Goal: Information Seeking & Learning: Learn about a topic

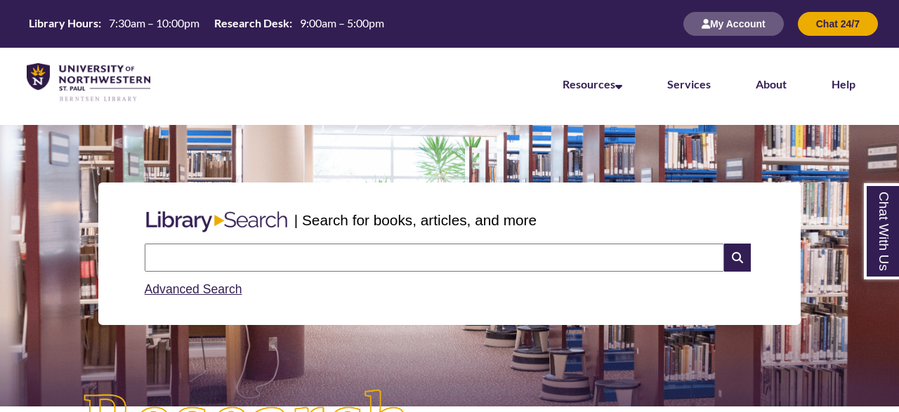
drag, startPoint x: 898, startPoint y: 9, endPoint x: 898, endPoint y: 54, distance: 44.9
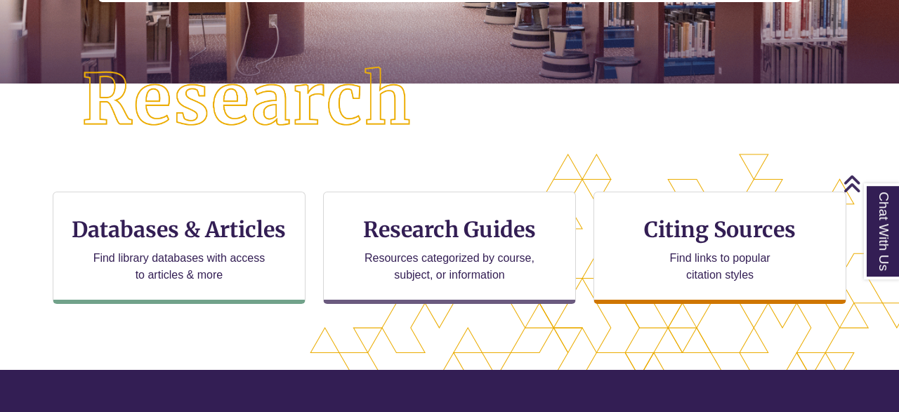
scroll to position [336, 0]
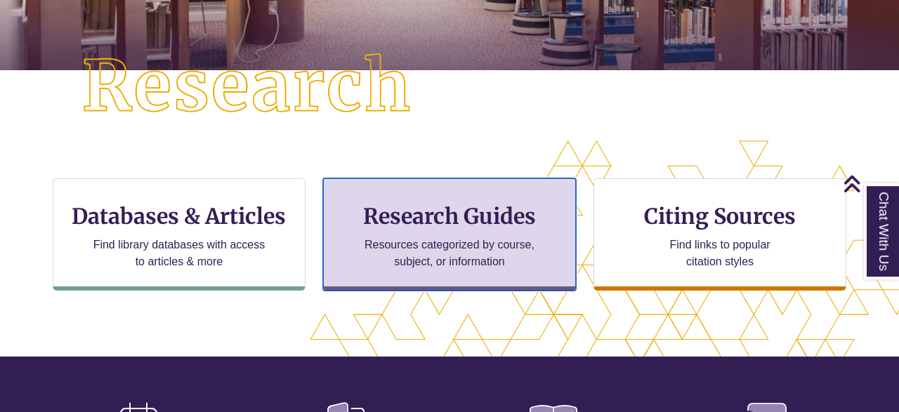
click at [520, 218] on h3 "Research Guides" at bounding box center [449, 216] width 229 height 27
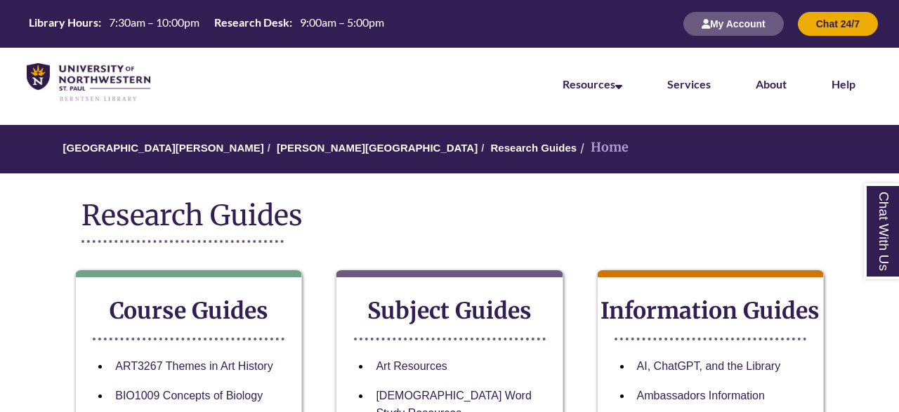
drag, startPoint x: 894, startPoint y: 51, endPoint x: 898, endPoint y: 70, distance: 18.7
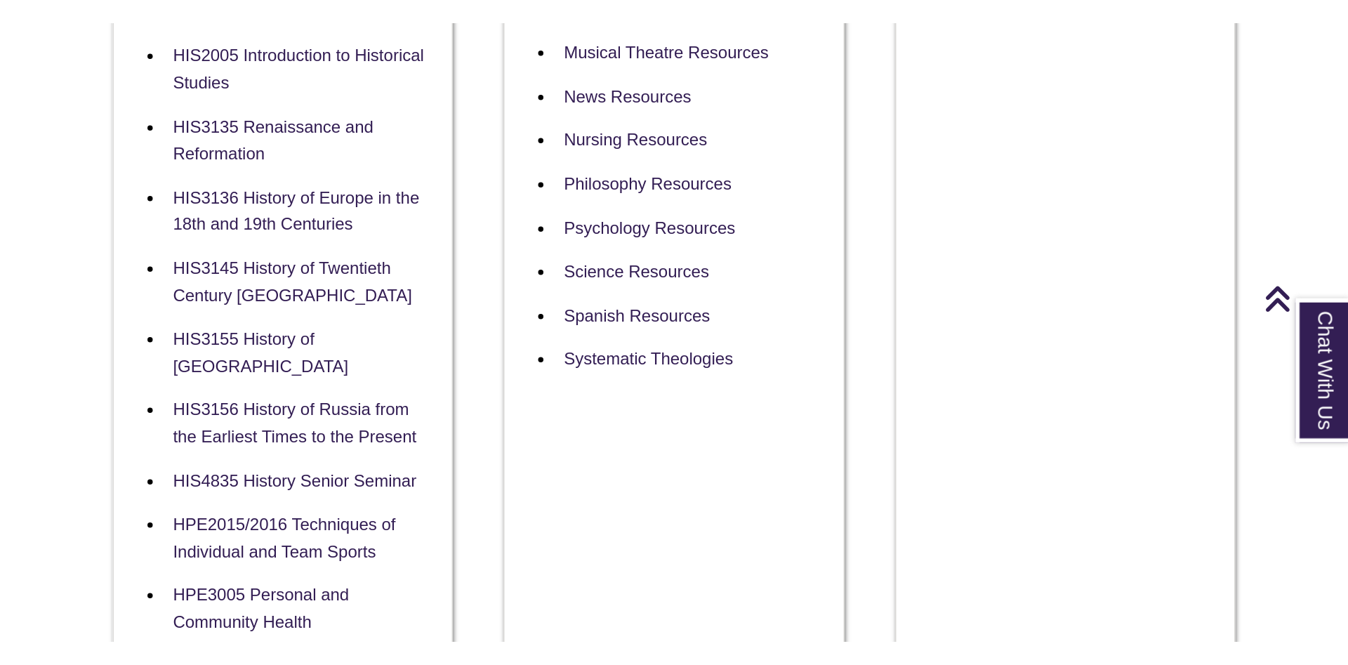
scroll to position [991, 0]
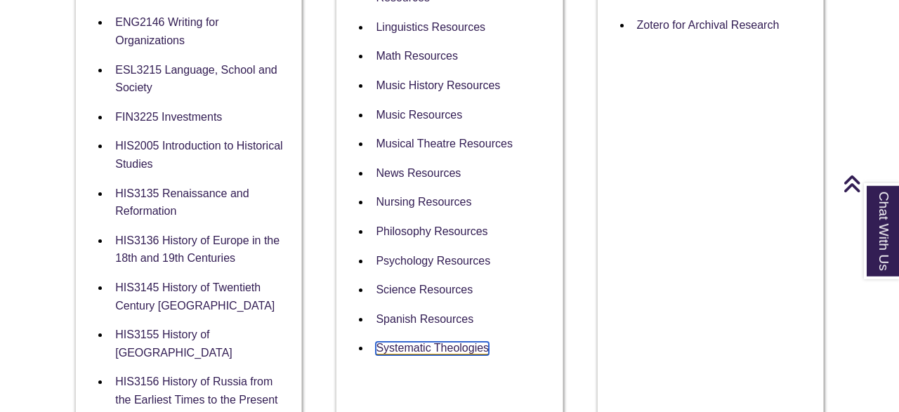
click at [464, 342] on link "Systematic Theologies" at bounding box center [432, 348] width 113 height 13
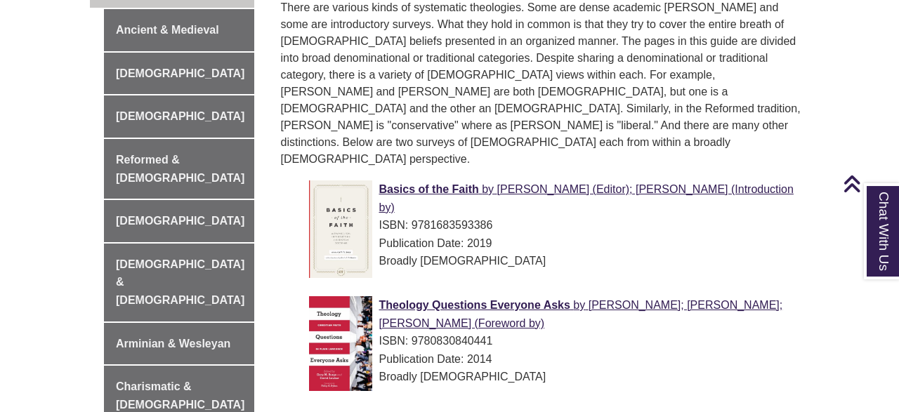
scroll to position [468, 0]
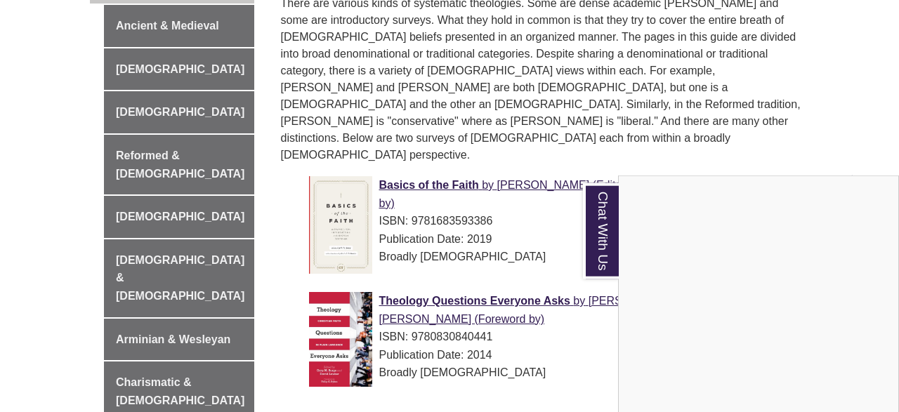
click at [169, 144] on div "Chat With Us" at bounding box center [449, 206] width 899 height 412
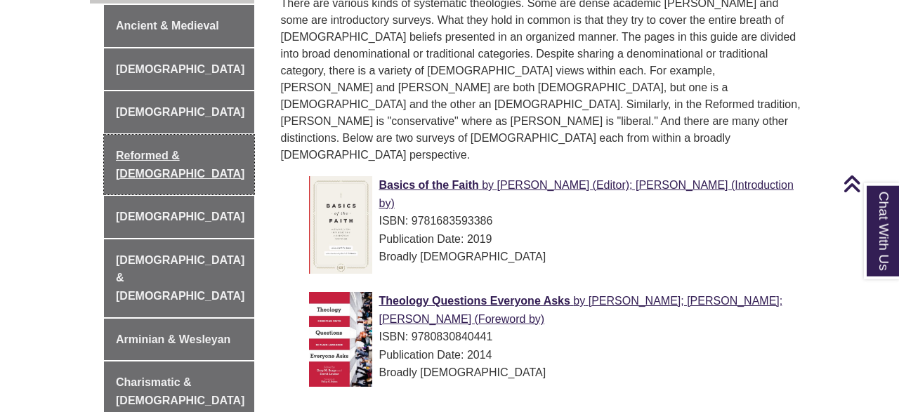
click at [169, 144] on link "Reformed & Presbyterian" at bounding box center [179, 165] width 150 height 60
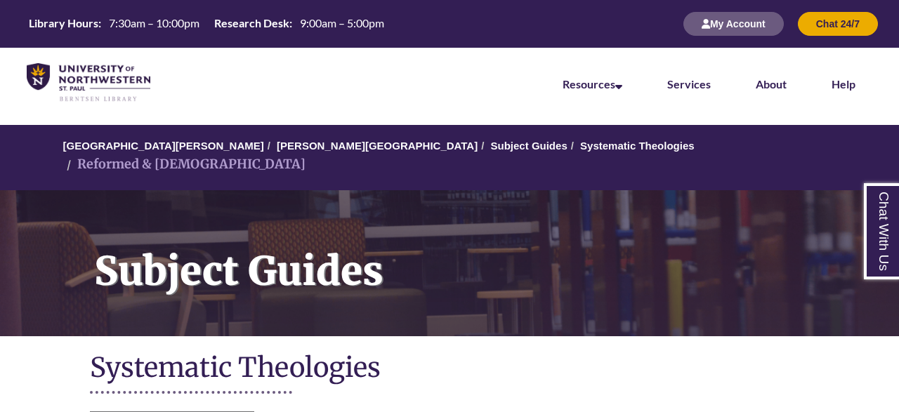
drag, startPoint x: 898, startPoint y: 22, endPoint x: 898, endPoint y: 72, distance: 49.2
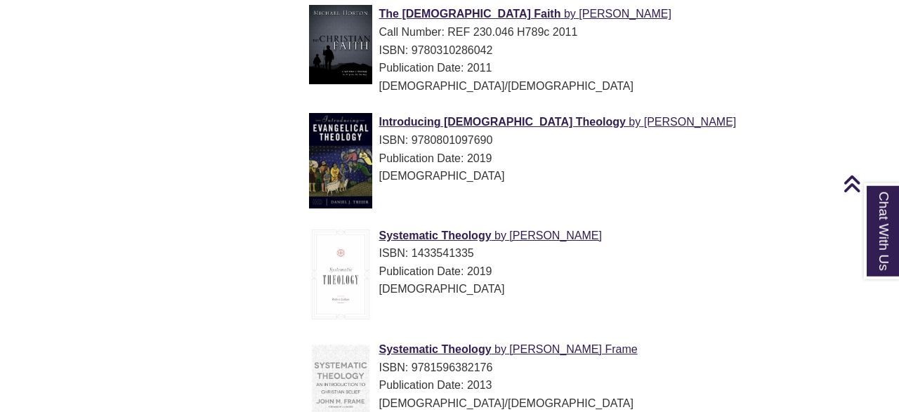
scroll to position [1563, 0]
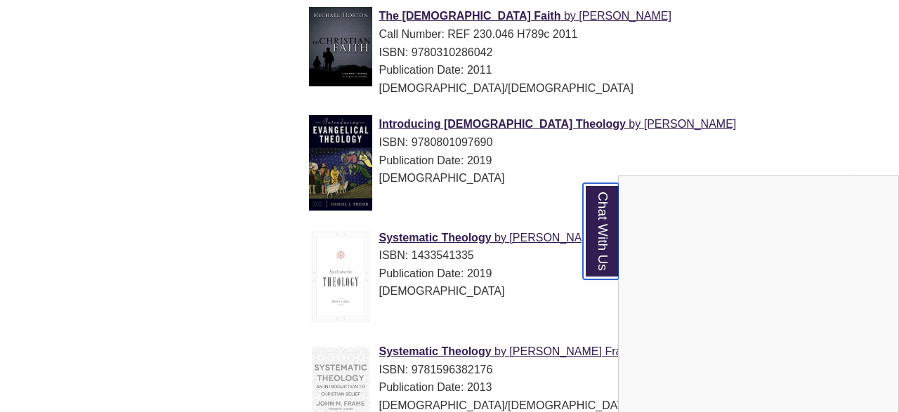
click at [600, 248] on link "Chat With Us" at bounding box center [601, 231] width 36 height 96
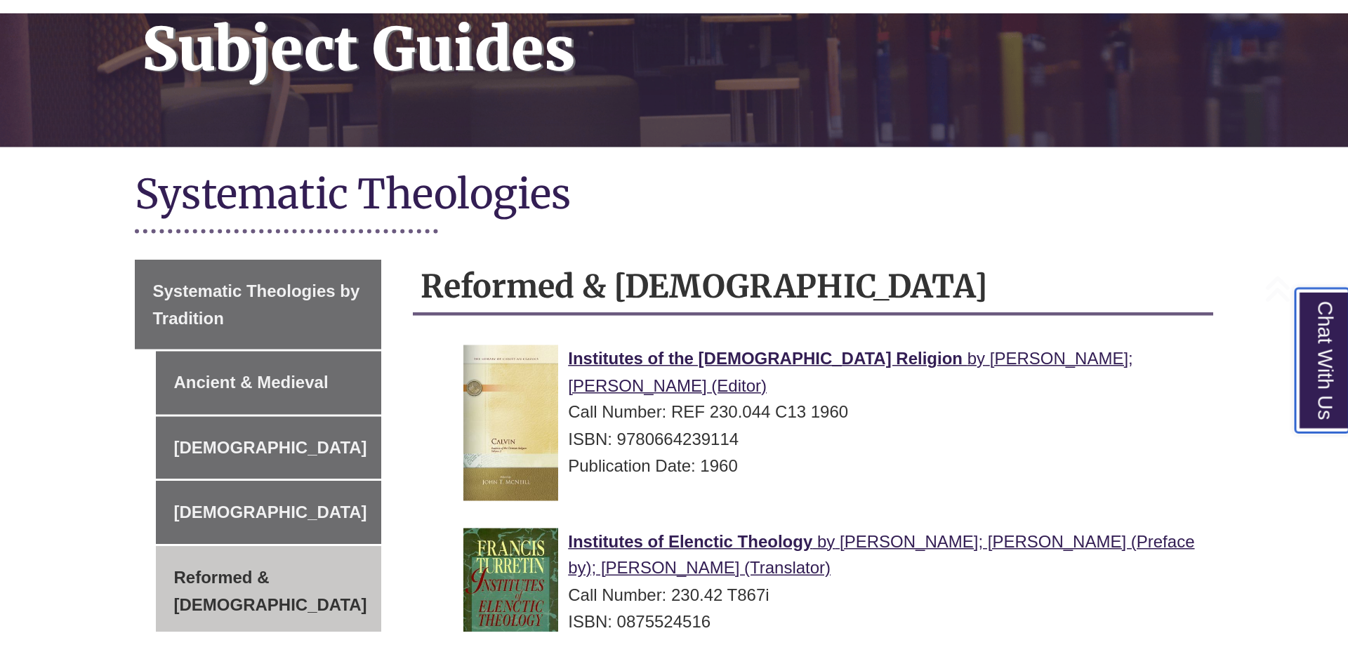
scroll to position [250, 0]
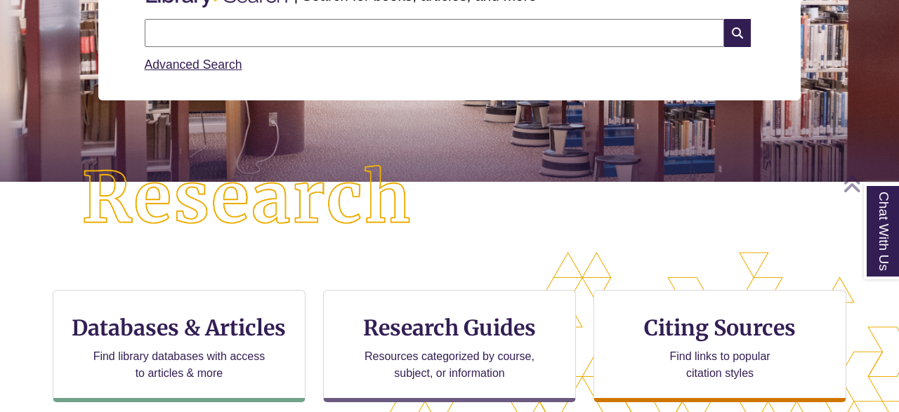
scroll to position [423, 0]
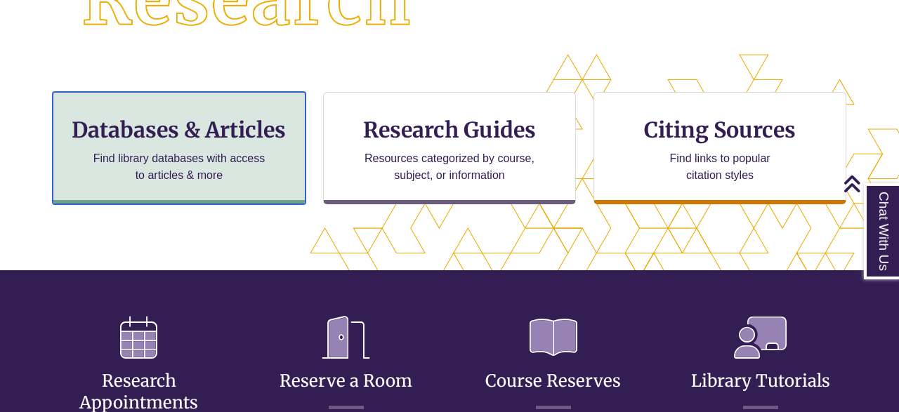
click at [231, 128] on h3 "Databases & Articles" at bounding box center [179, 130] width 229 height 27
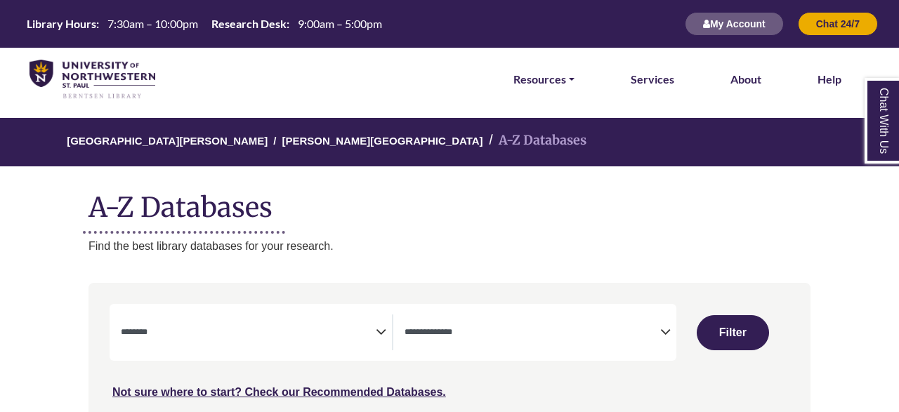
select select "Database Subject Filter"
select select "Database Types Filter"
select select "Database Subject Filter"
select select "Database Types Filter"
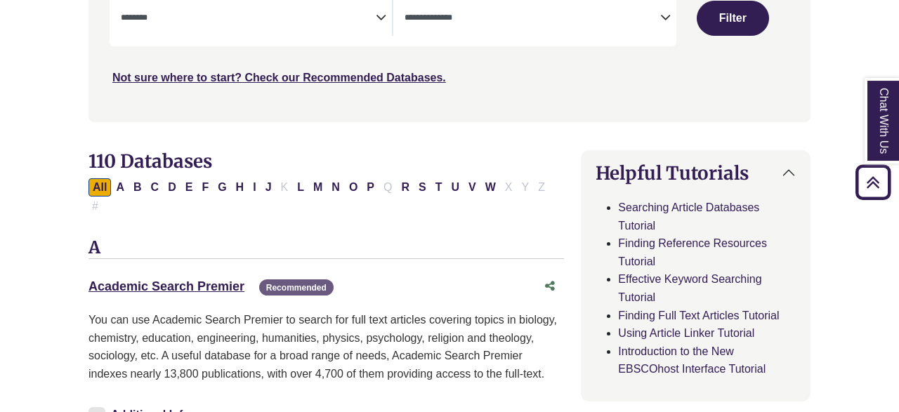
scroll to position [249, 0]
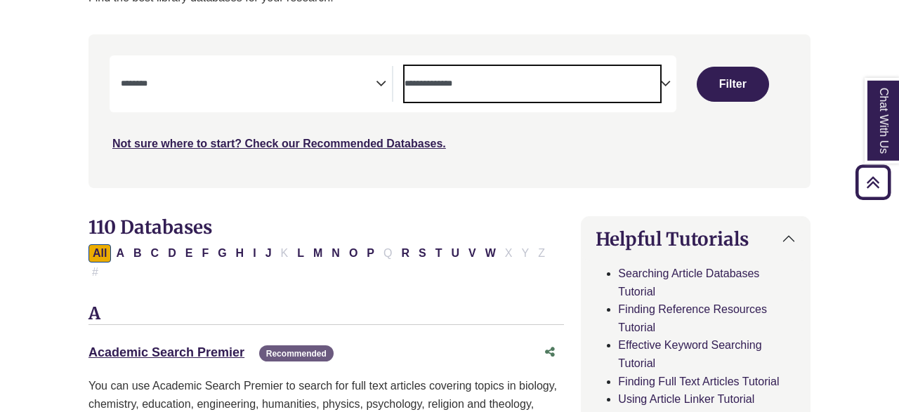
click at [586, 86] on textarea "Search" at bounding box center [531, 84] width 255 height 11
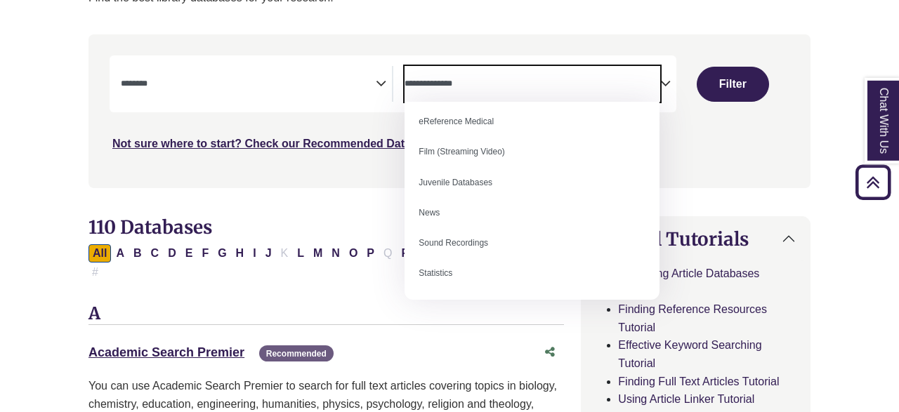
scroll to position [0, 0]
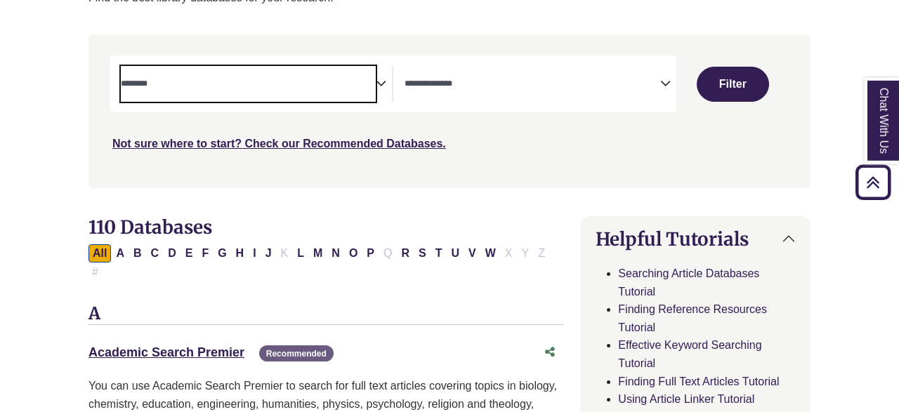
click at [224, 85] on textarea "Search" at bounding box center [248, 84] width 255 height 11
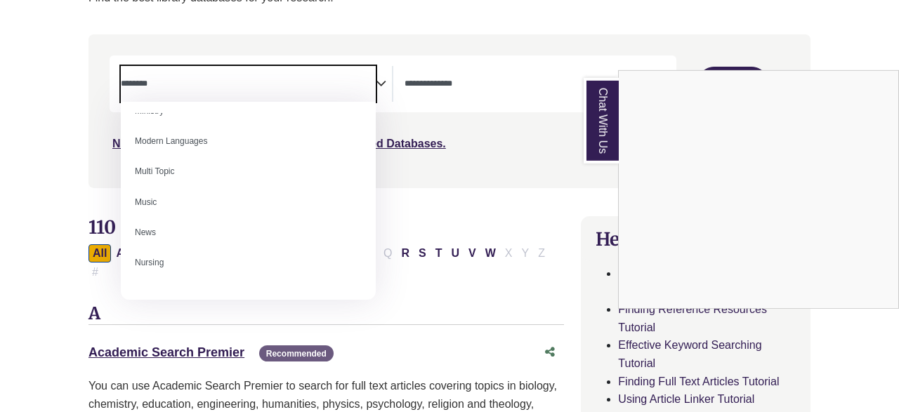
scroll to position [918, 0]
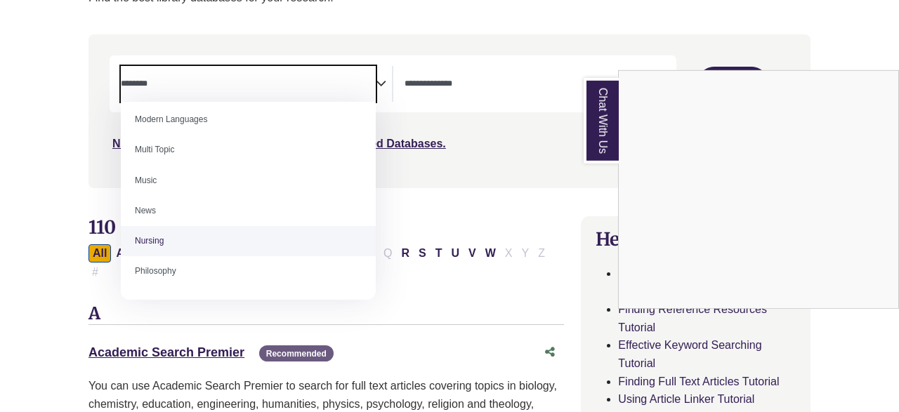
select select "*****"
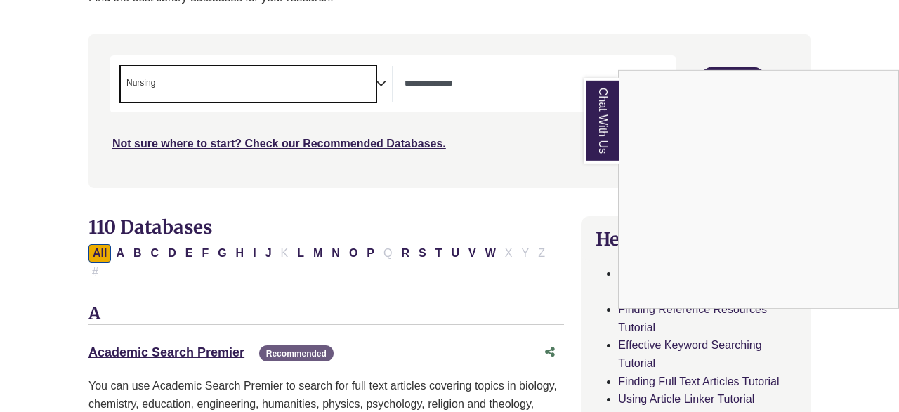
scroll to position [541, 0]
click at [604, 121] on link "Chat With Us" at bounding box center [601, 121] width 35 height 86
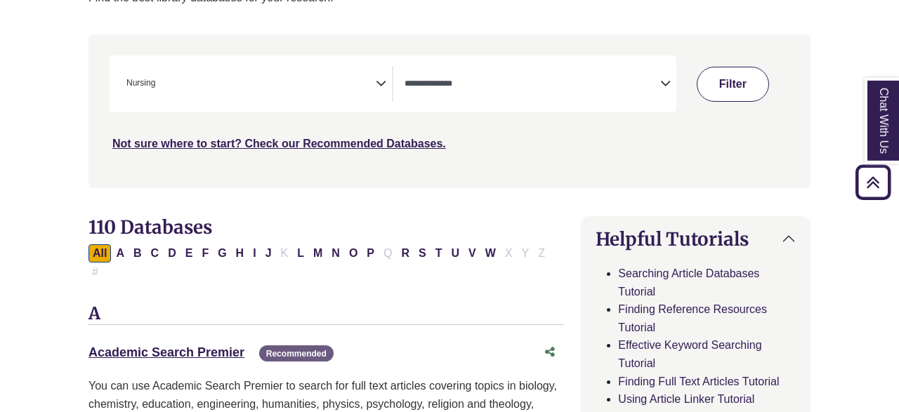
click at [704, 95] on button "Filter" at bounding box center [733, 84] width 72 height 35
select select "Database Types Filter"
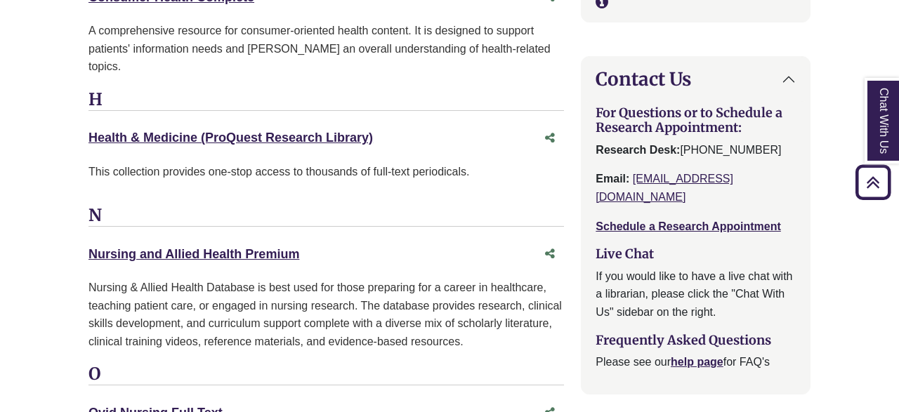
scroll to position [1869, 0]
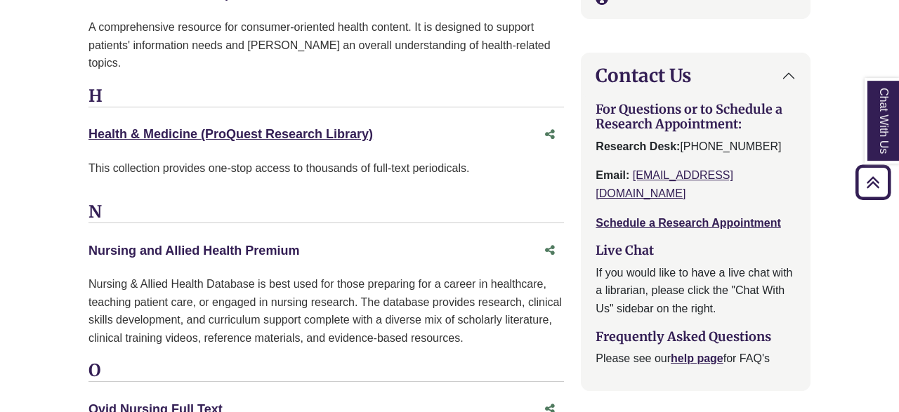
click at [271, 244] on link "Nursing and Allied Health Premium This link opens in a new window" at bounding box center [193, 251] width 211 height 14
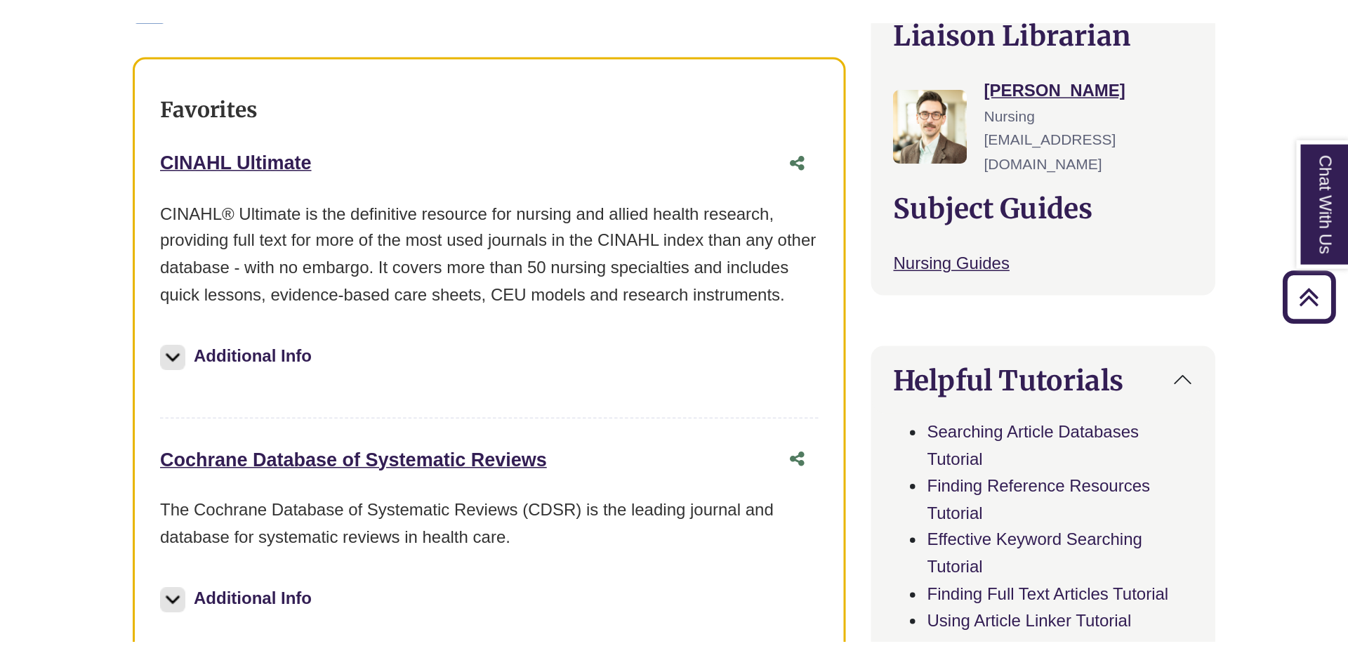
scroll to position [525, 0]
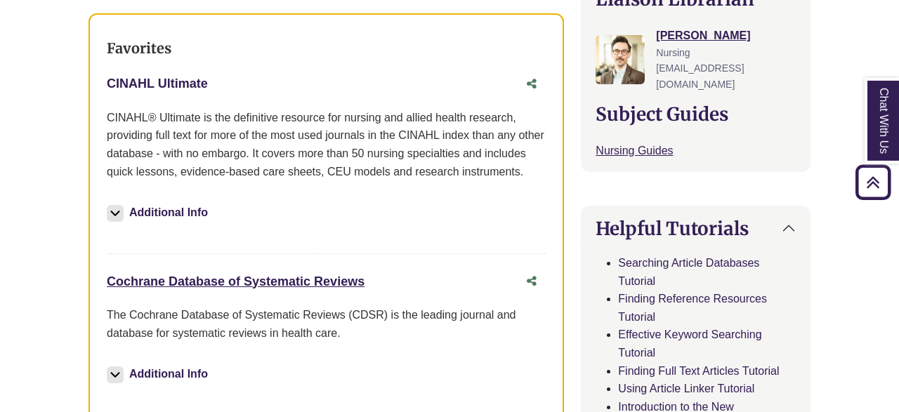
click at [172, 86] on link "CINAHL Ultimate This link opens in a new window" at bounding box center [157, 84] width 101 height 14
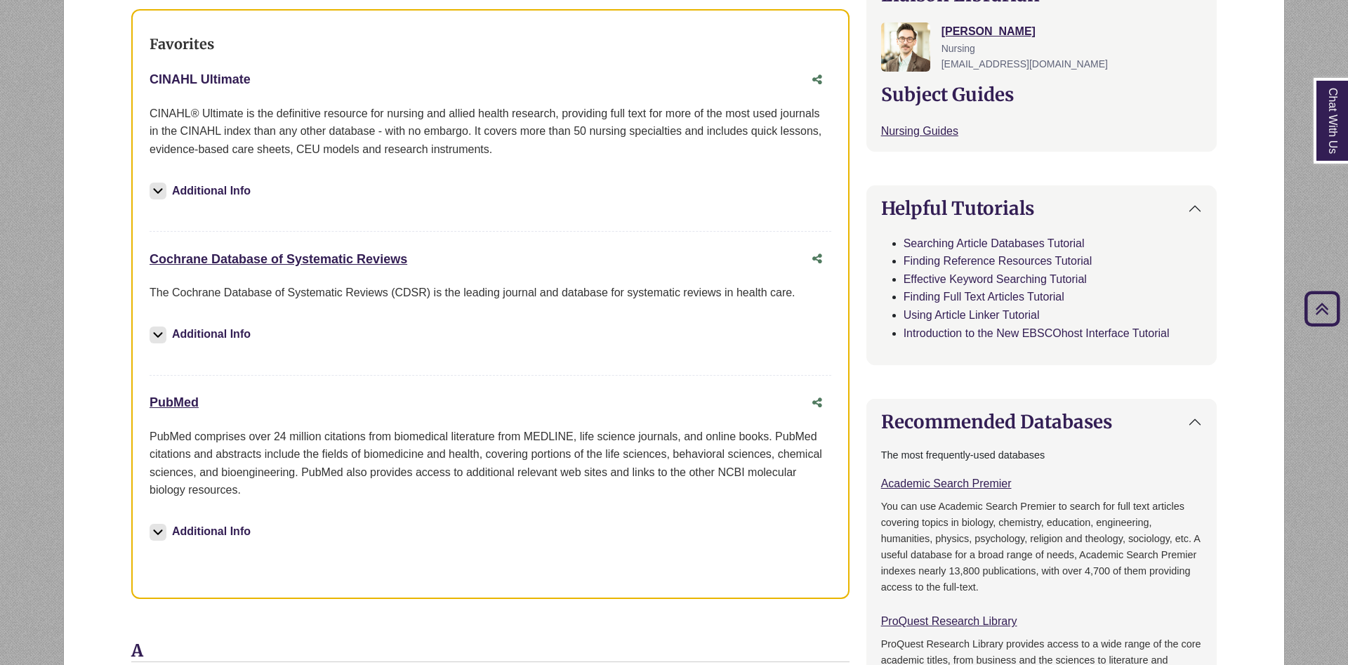
scroll to position [541, 0]
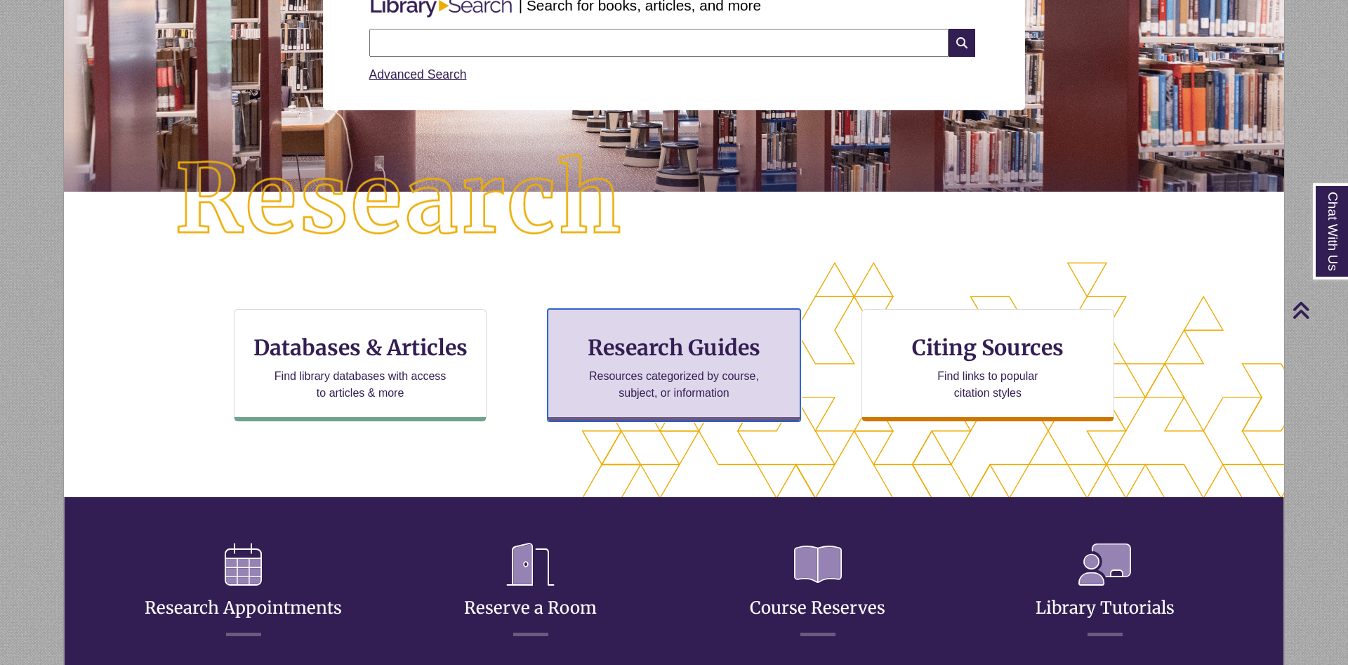
click at [692, 337] on h3 "Research Guides" at bounding box center [674, 347] width 229 height 27
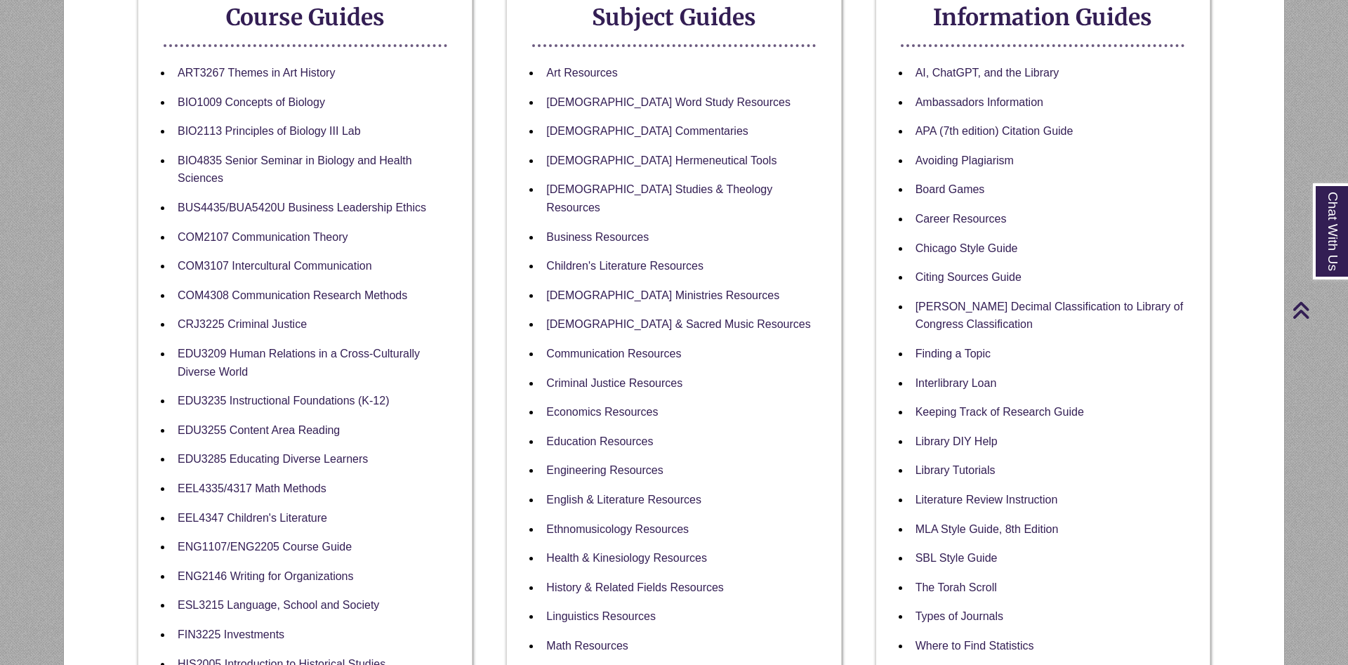
scroll to position [143, 0]
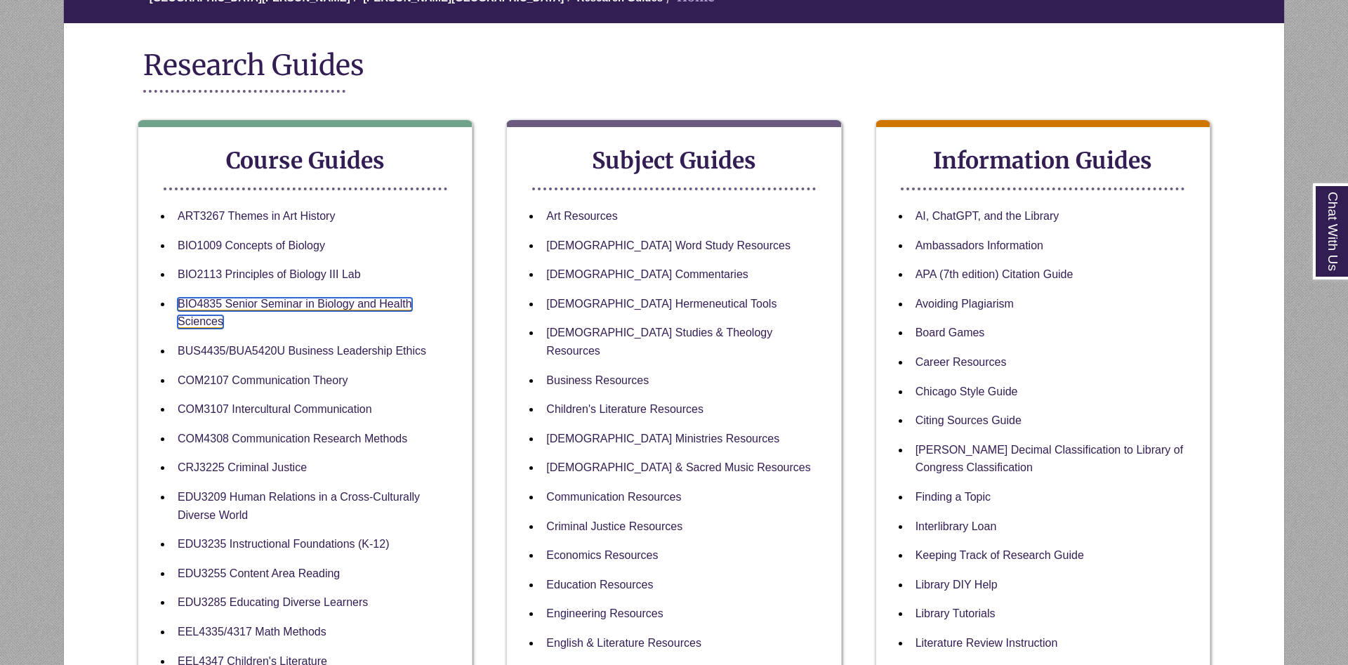
click at [385, 303] on link "BIO4835 Senior Seminar in Biology and Health Sciences" at bounding box center [295, 314] width 235 height 32
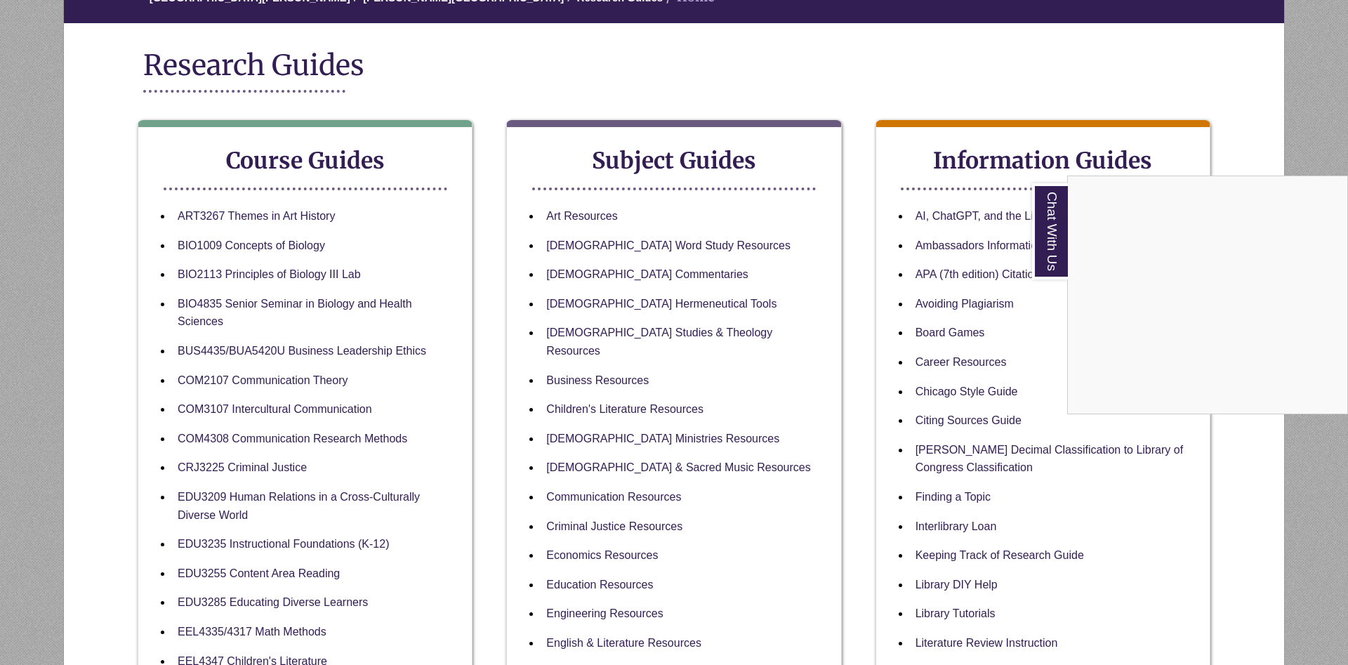
click at [516, 47] on div "Chat With Us" at bounding box center [674, 332] width 1348 height 665
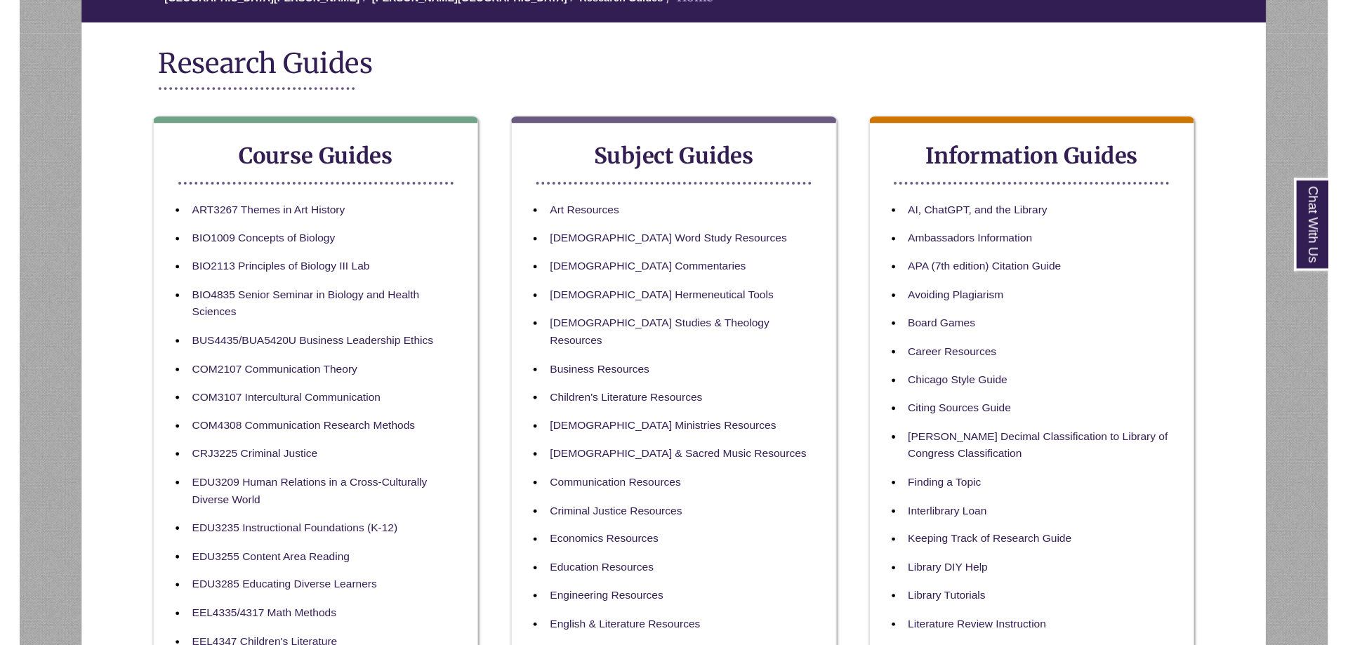
scroll to position [0, 0]
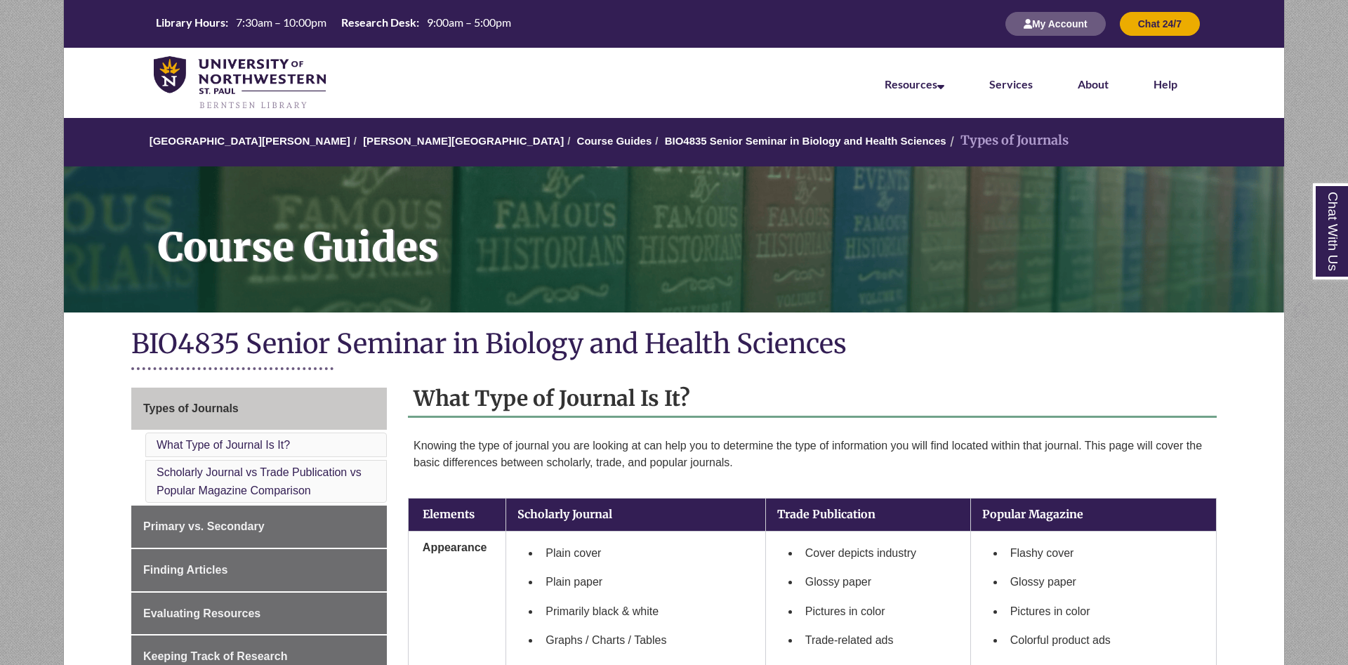
scroll to position [143, 0]
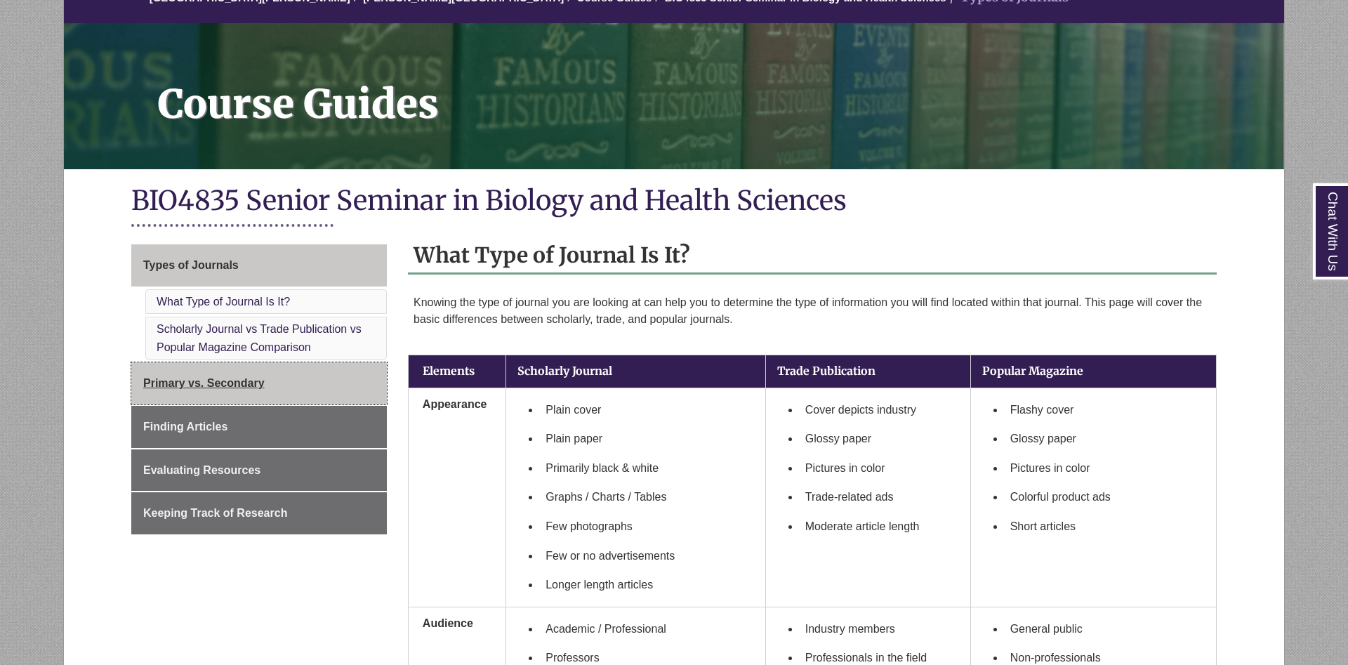
click at [364, 395] on link "Primary vs. Secondary" at bounding box center [259, 383] width 256 height 42
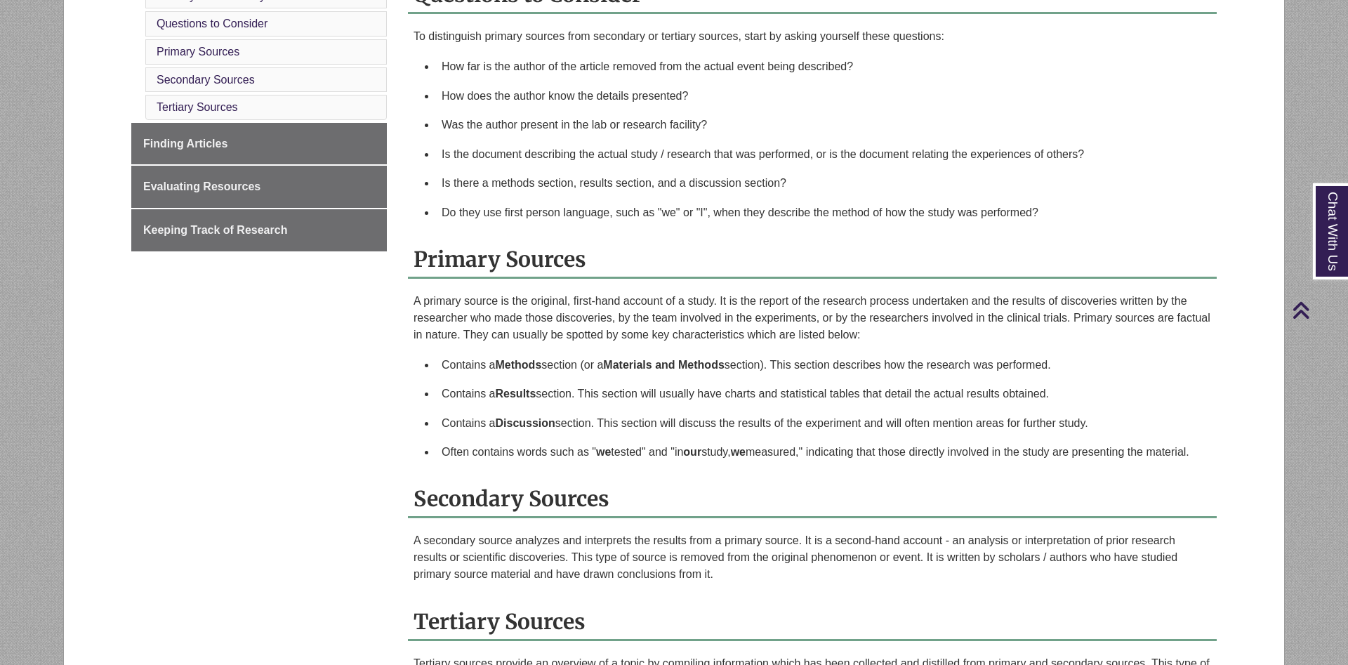
scroll to position [143, 0]
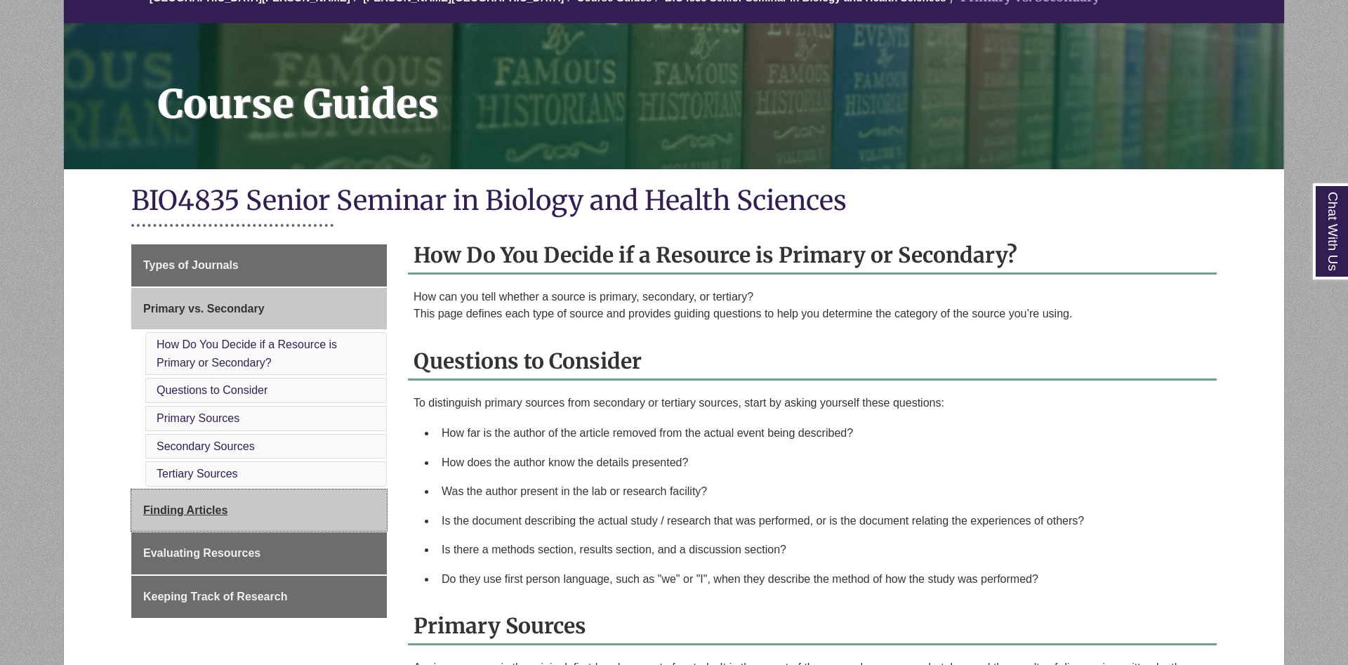
click at [298, 499] on link "Finding Articles" at bounding box center [259, 510] width 256 height 42
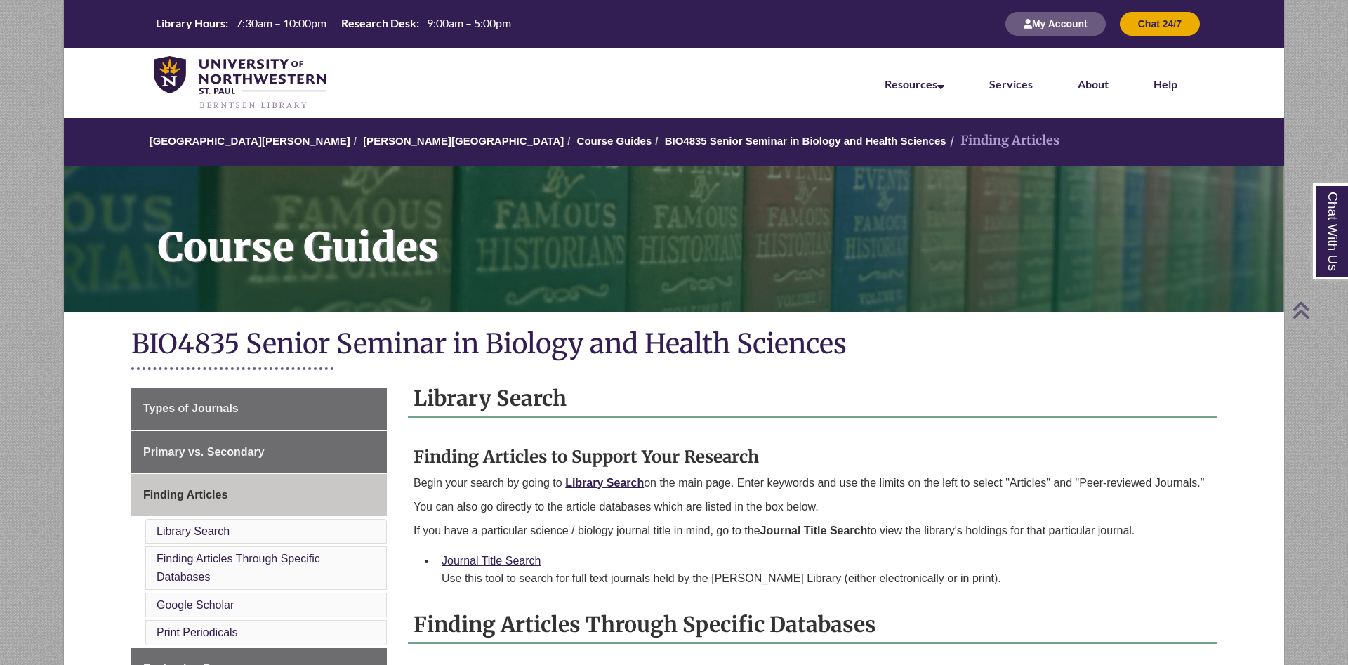
scroll to position [286, 0]
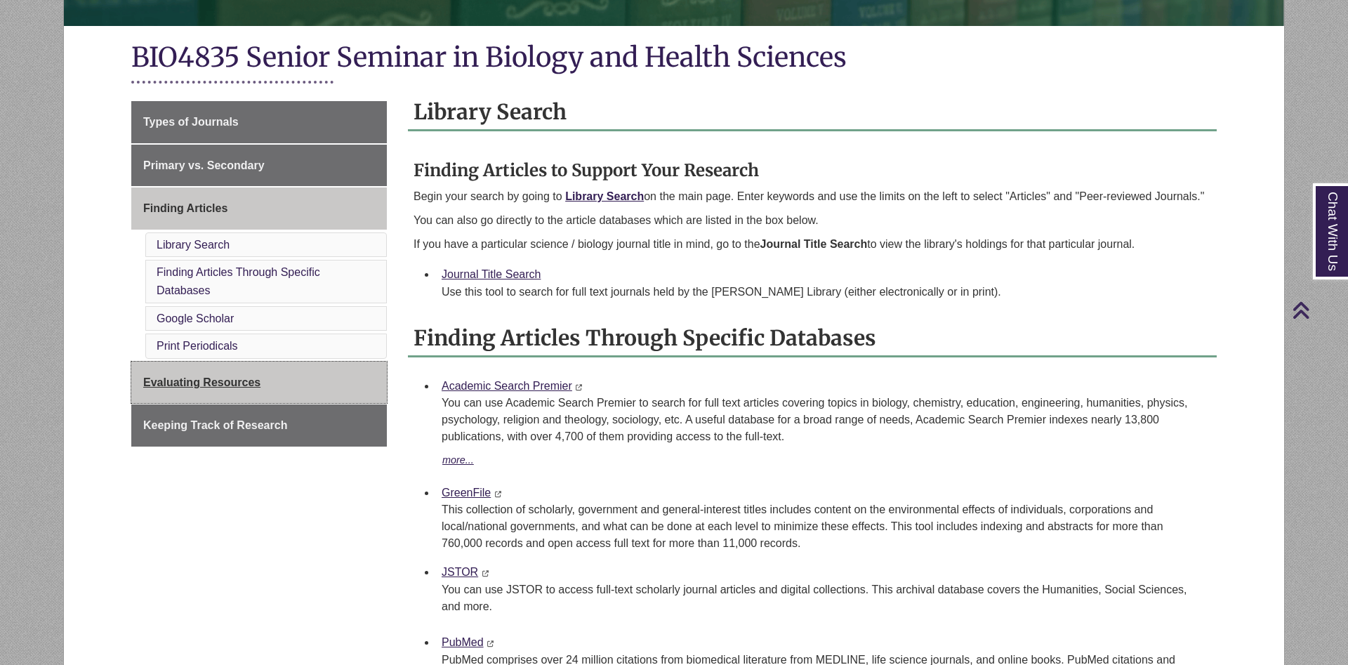
click at [327, 383] on link "Evaluating Resources" at bounding box center [259, 383] width 256 height 42
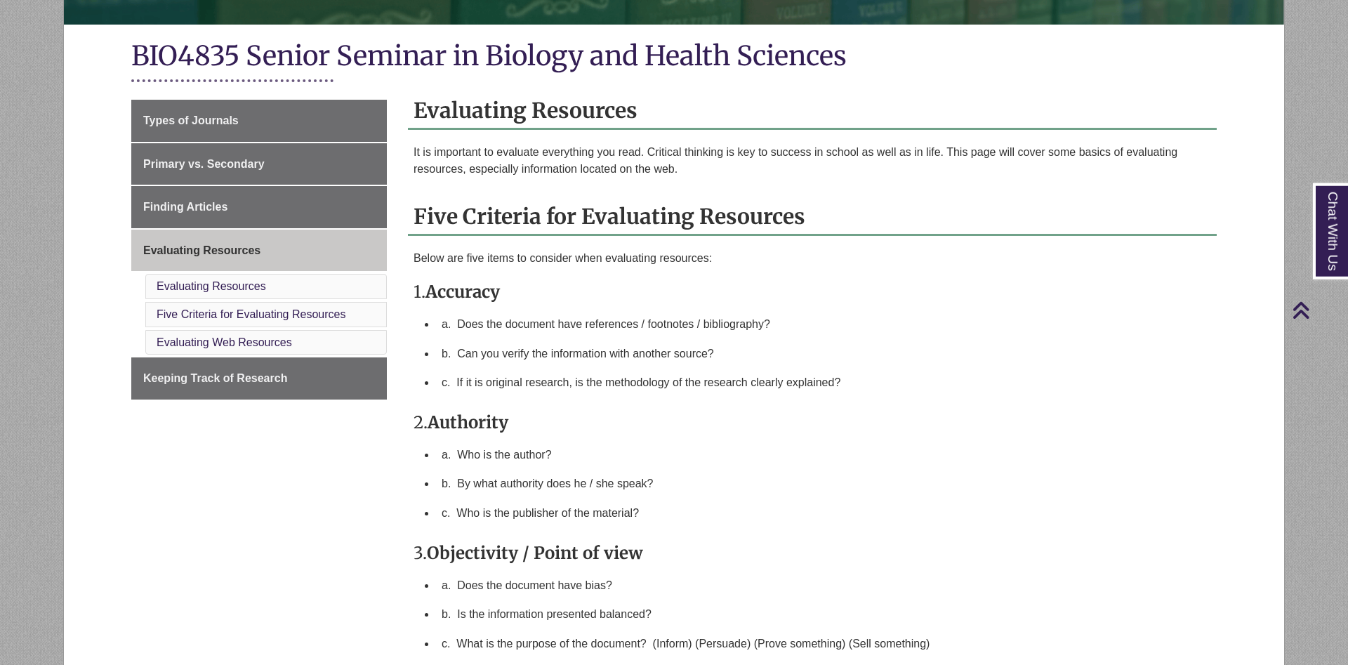
scroll to position [215, 0]
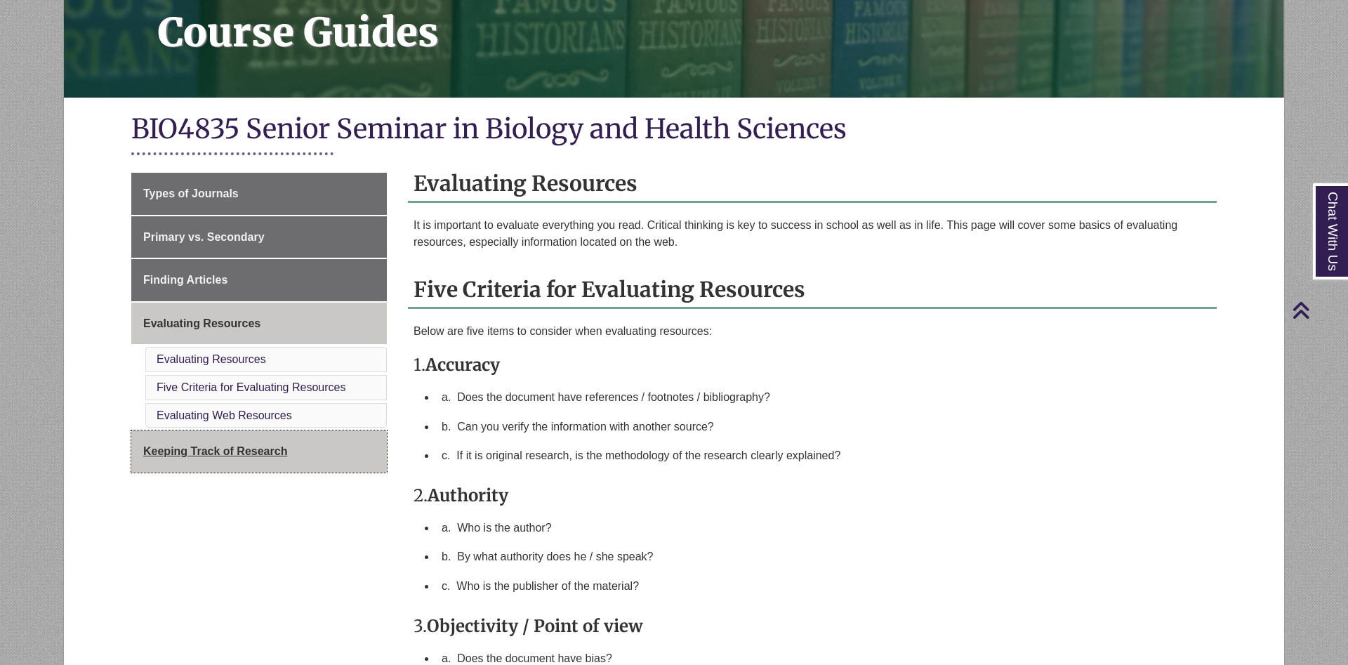
click at [210, 457] on span "Keeping Track of Research" at bounding box center [215, 451] width 144 height 12
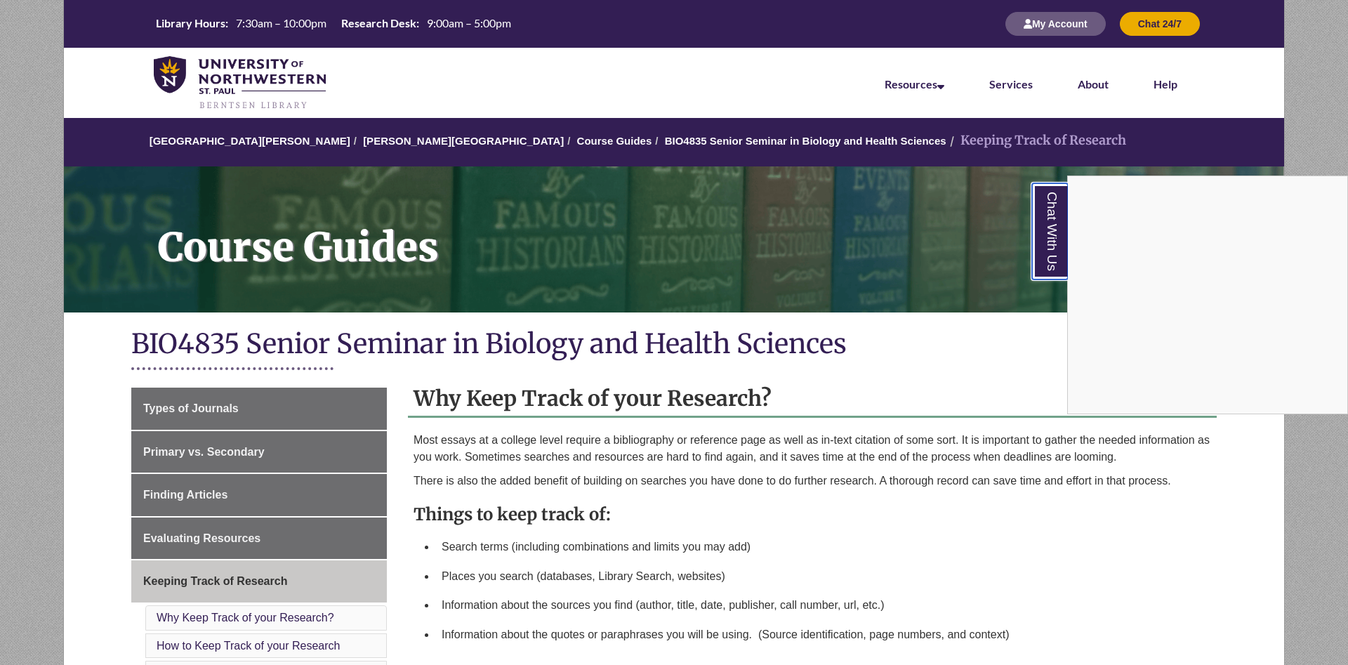
click at [1050, 232] on link "Chat With Us" at bounding box center [1050, 231] width 36 height 96
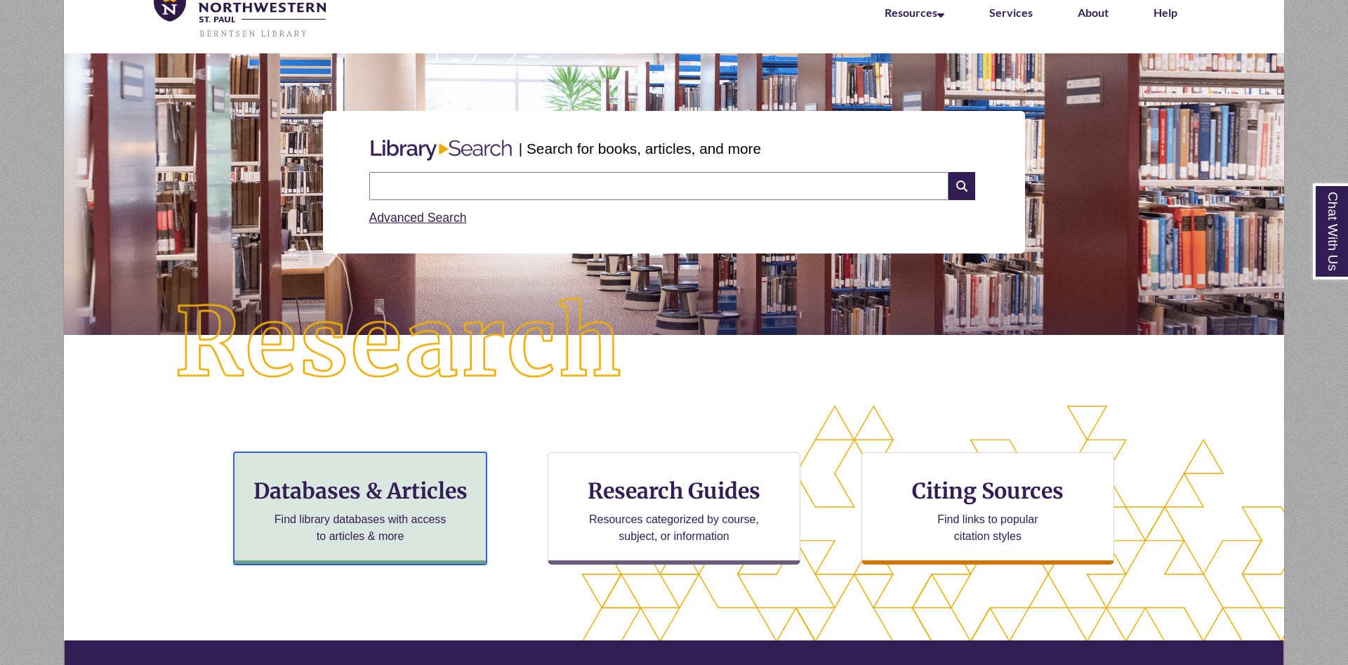
click at [448, 499] on h3 "Databases & Articles" at bounding box center [360, 490] width 229 height 27
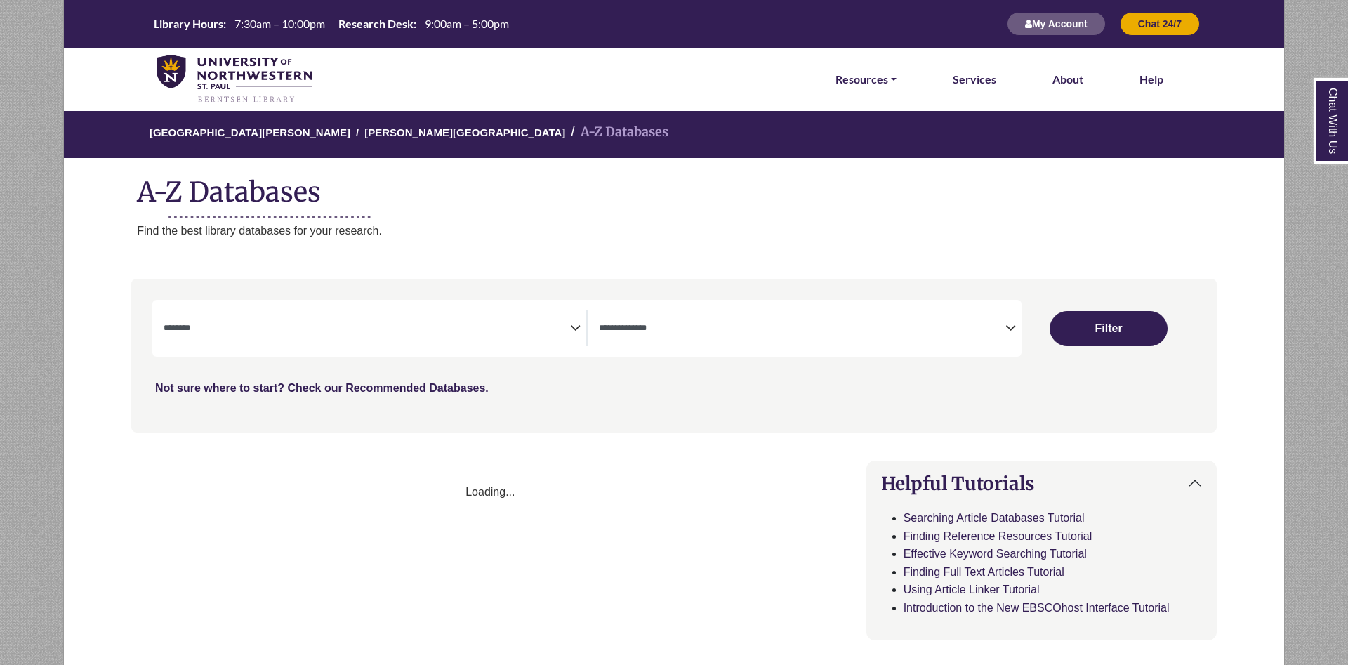
select select "Database Subject Filter"
select select "Database Types Filter"
select select "Database Subject Filter"
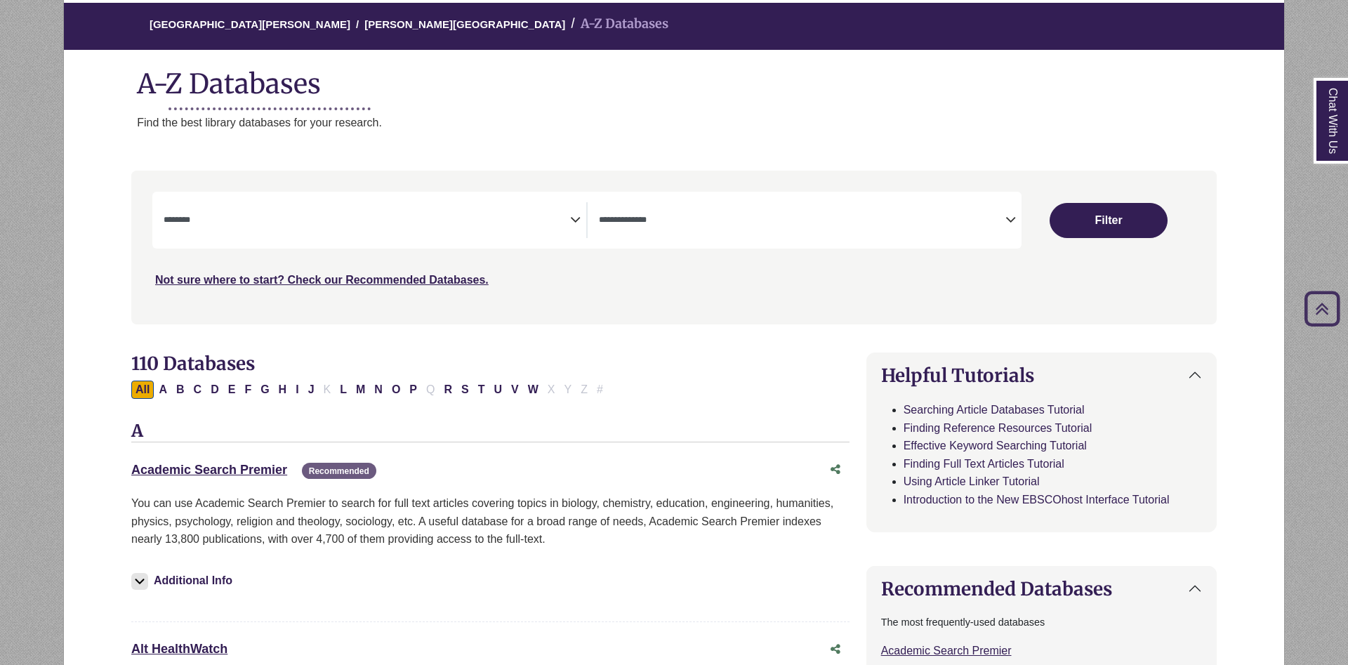
scroll to position [72, 0]
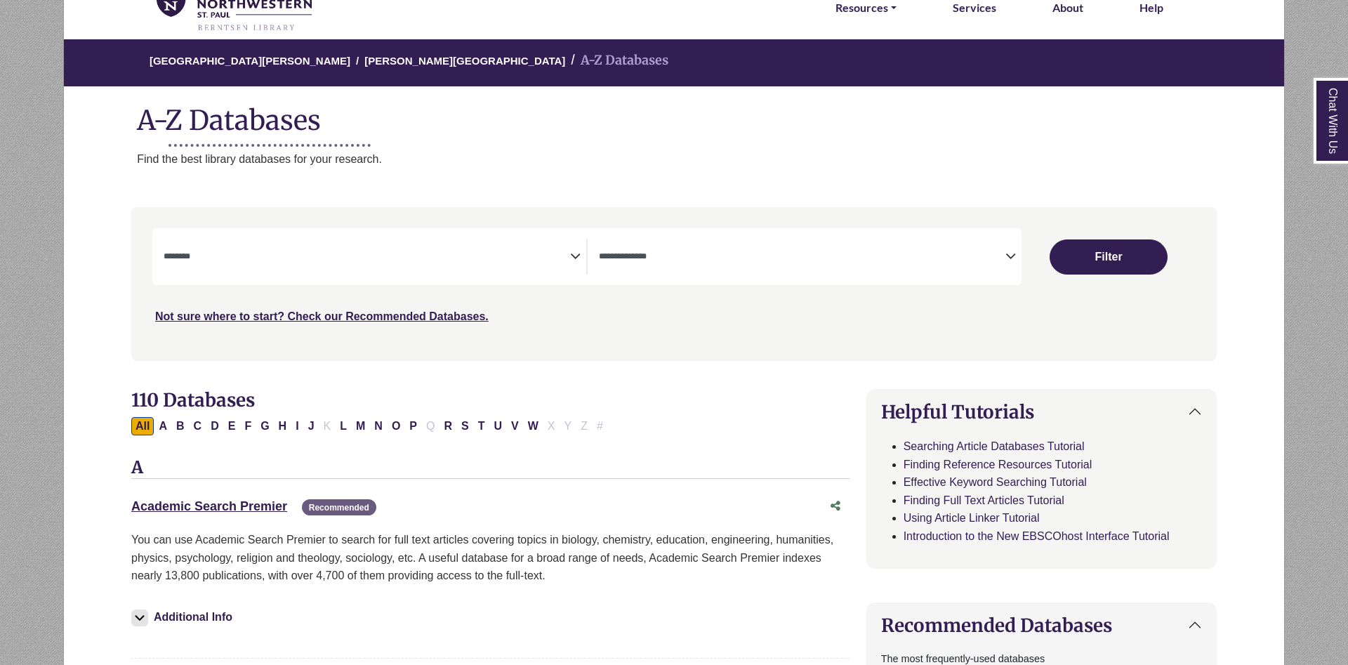
click at [758, 253] on textarea "Search" at bounding box center [802, 257] width 407 height 11
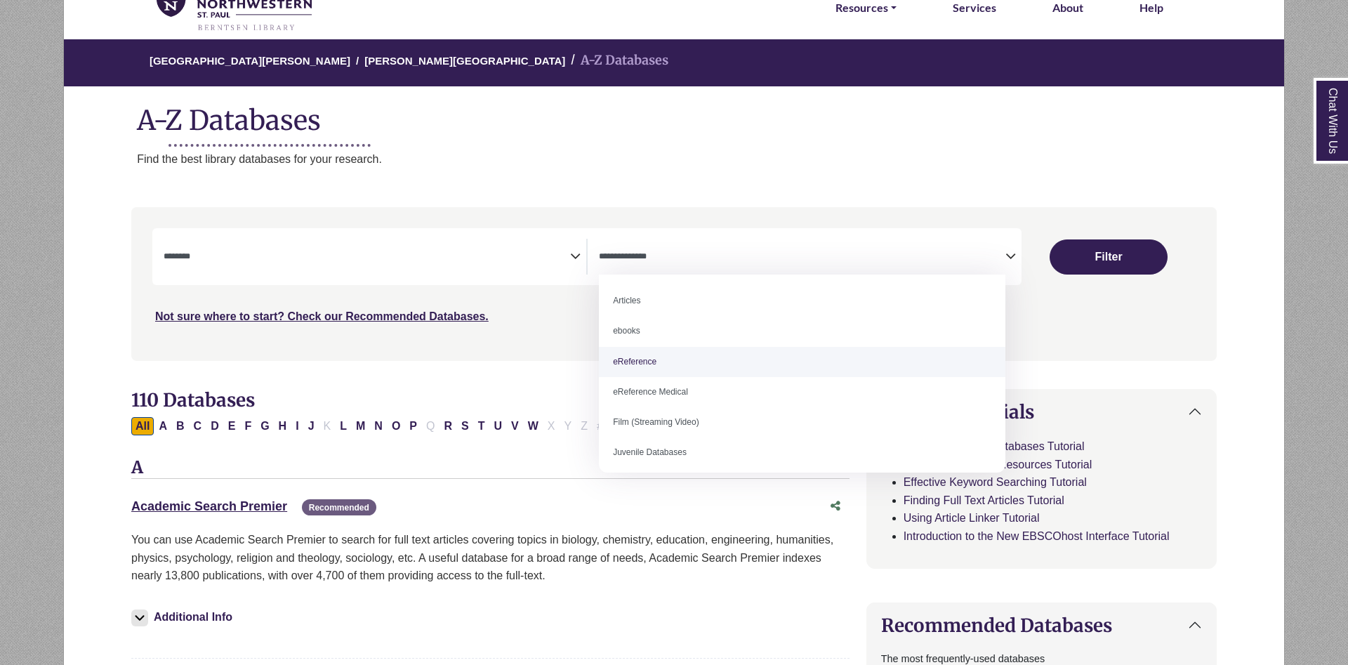
select select "*****"
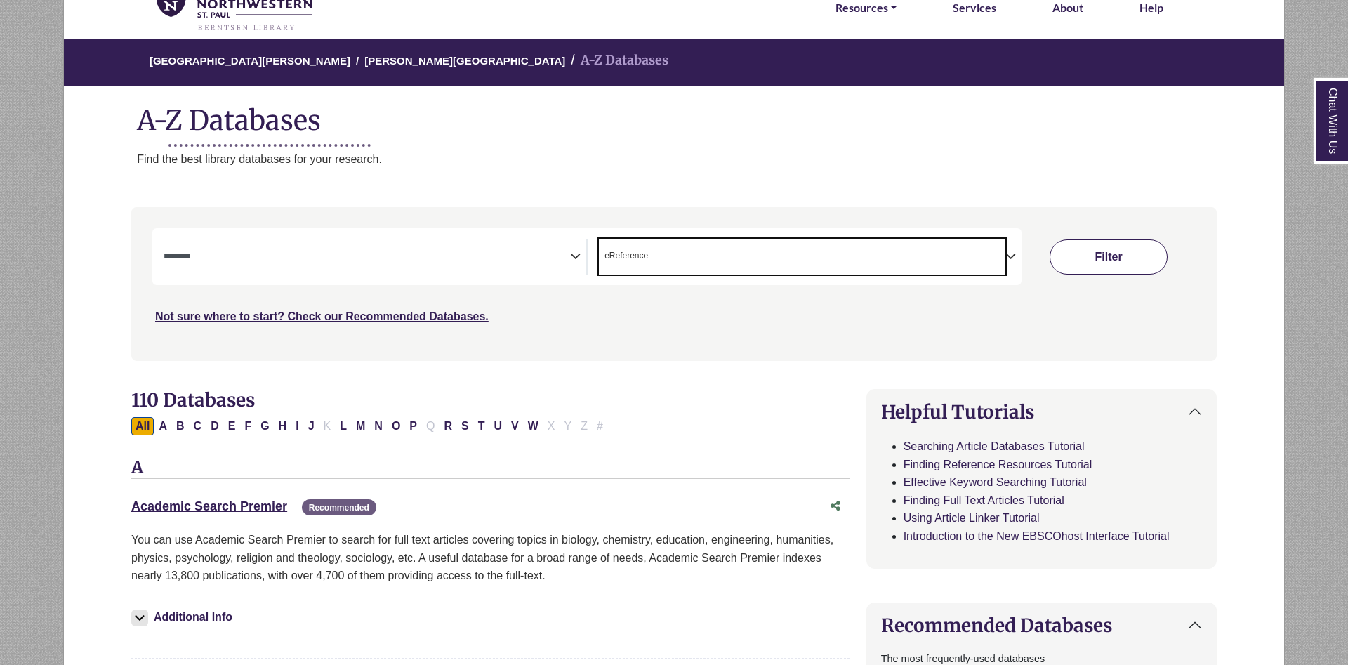
click at [1145, 251] on button "Filter" at bounding box center [1109, 256] width 118 height 35
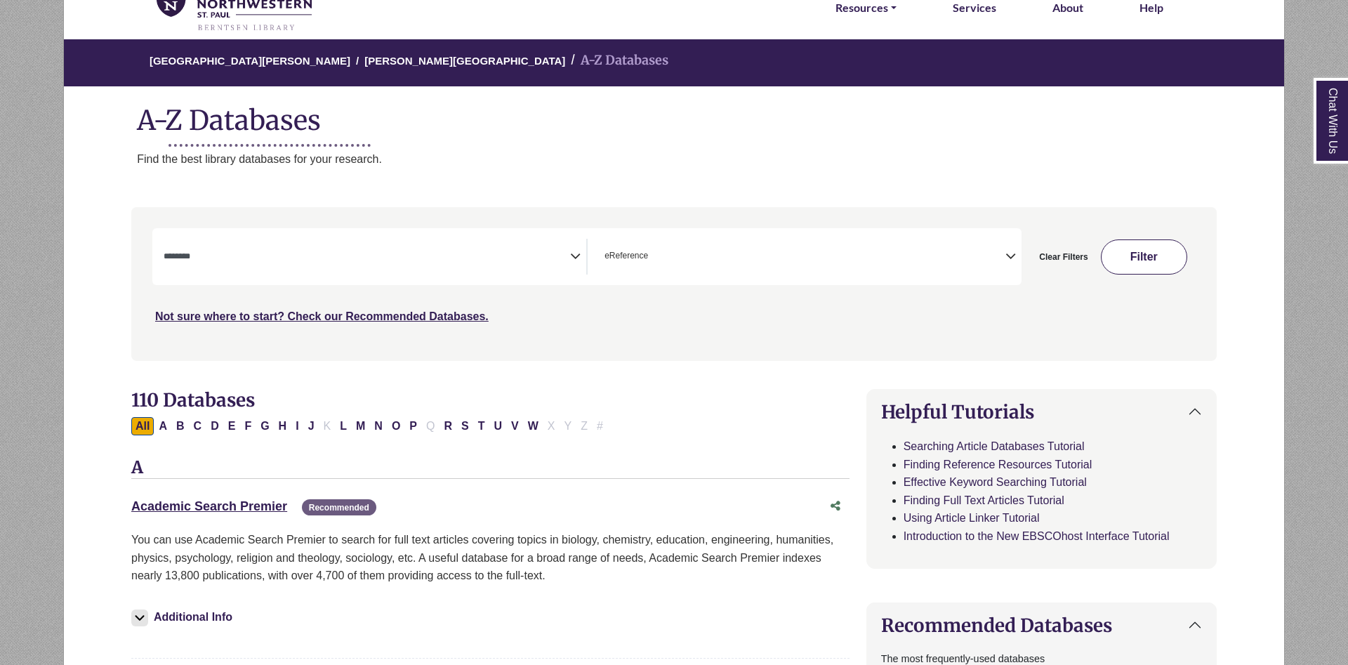
select select "Database Subject Filter"
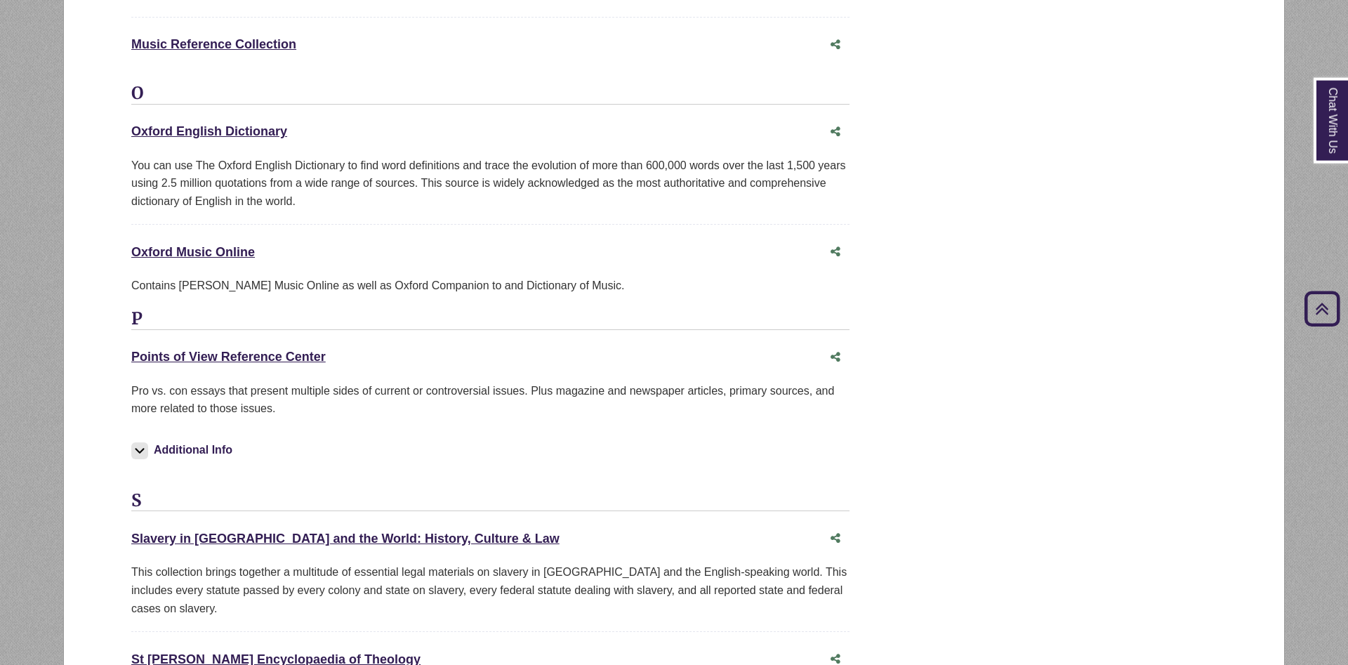
scroll to position [2578, 0]
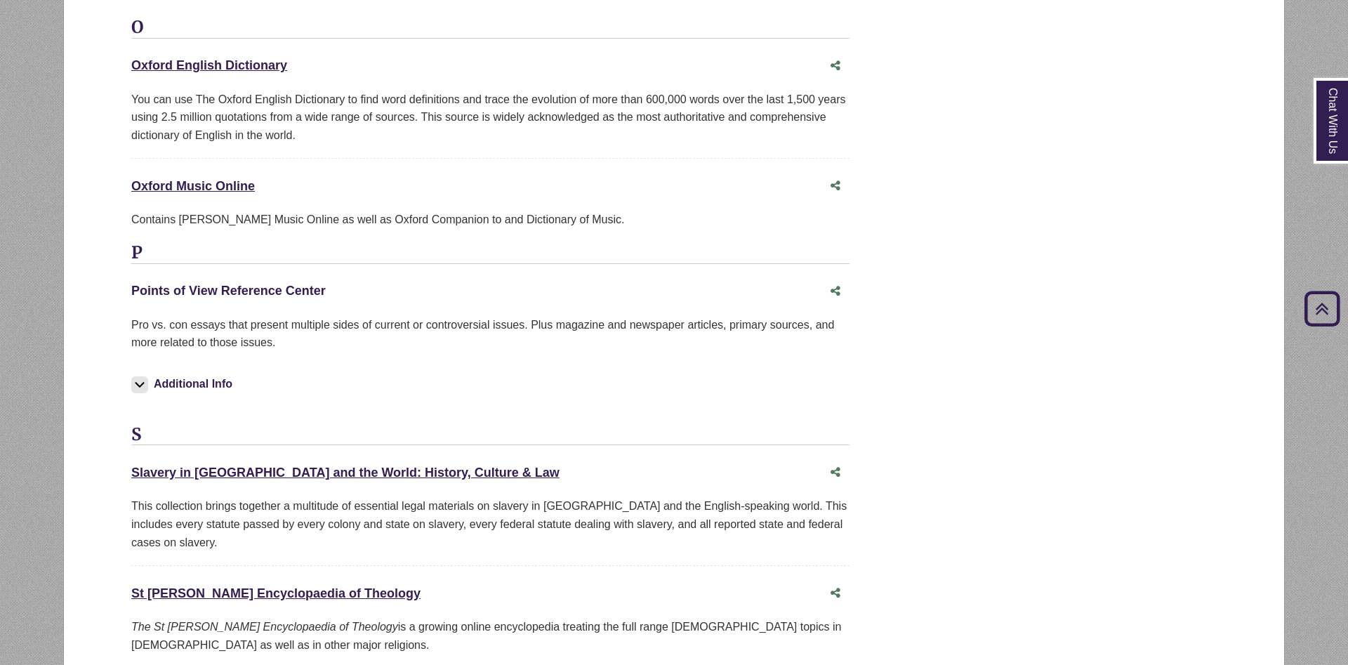
click at [290, 284] on link "Points of View Reference Center This link opens in a new window" at bounding box center [228, 291] width 195 height 14
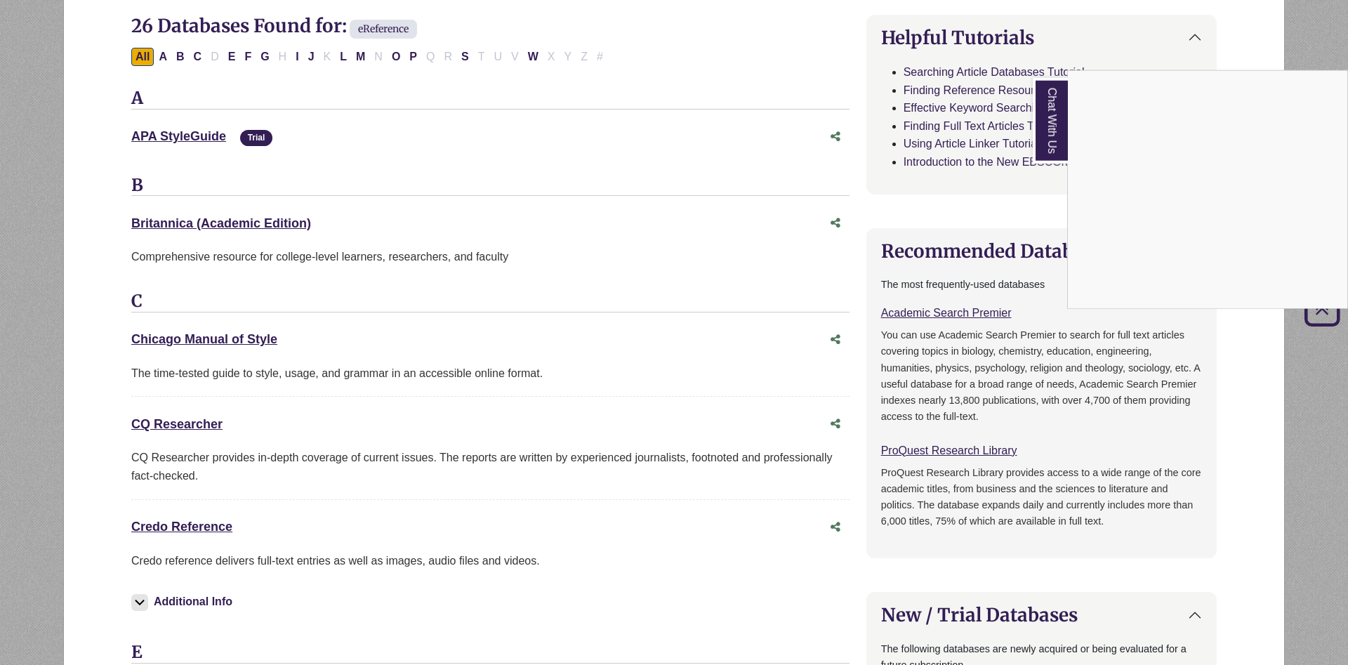
scroll to position [573, 0]
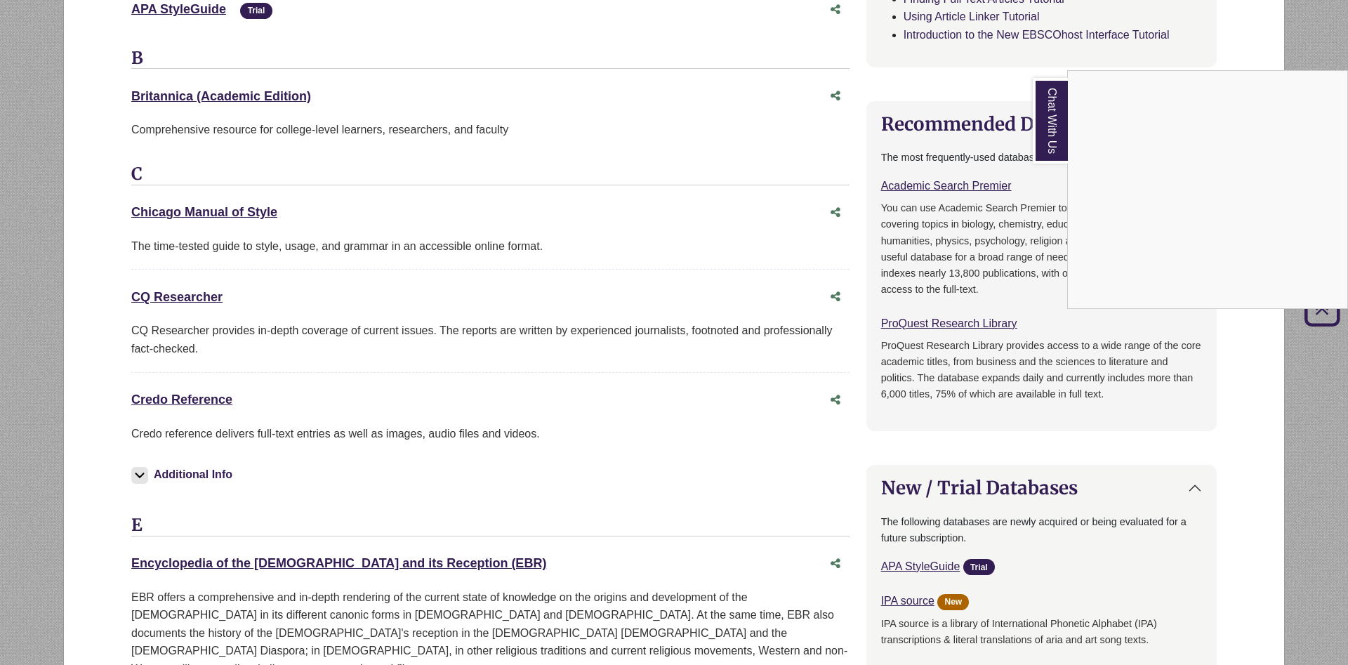
click at [328, 291] on div "Chat With Us" at bounding box center [674, 332] width 1348 height 665
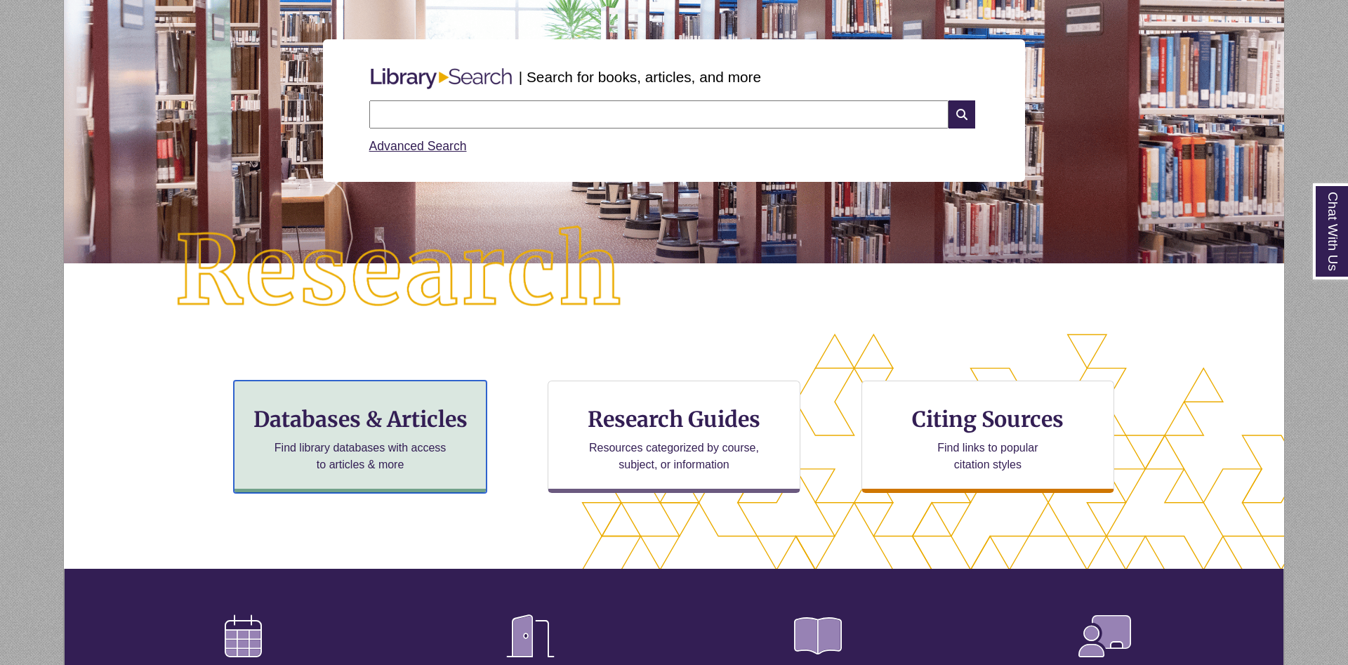
click at [379, 416] on h3 "Databases & Articles" at bounding box center [360, 419] width 229 height 27
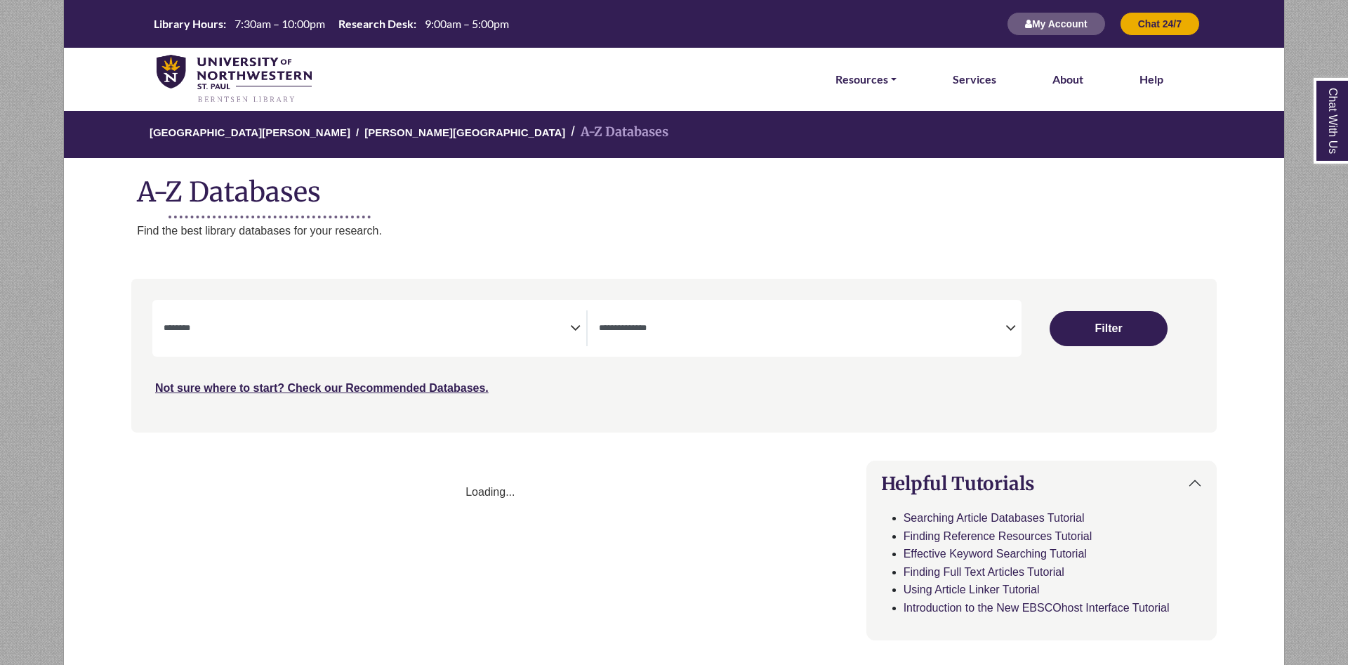
select select "Database Subject Filter"
select select "Database Types Filter"
select select "Database Subject Filter"
select select "Database Types Filter"
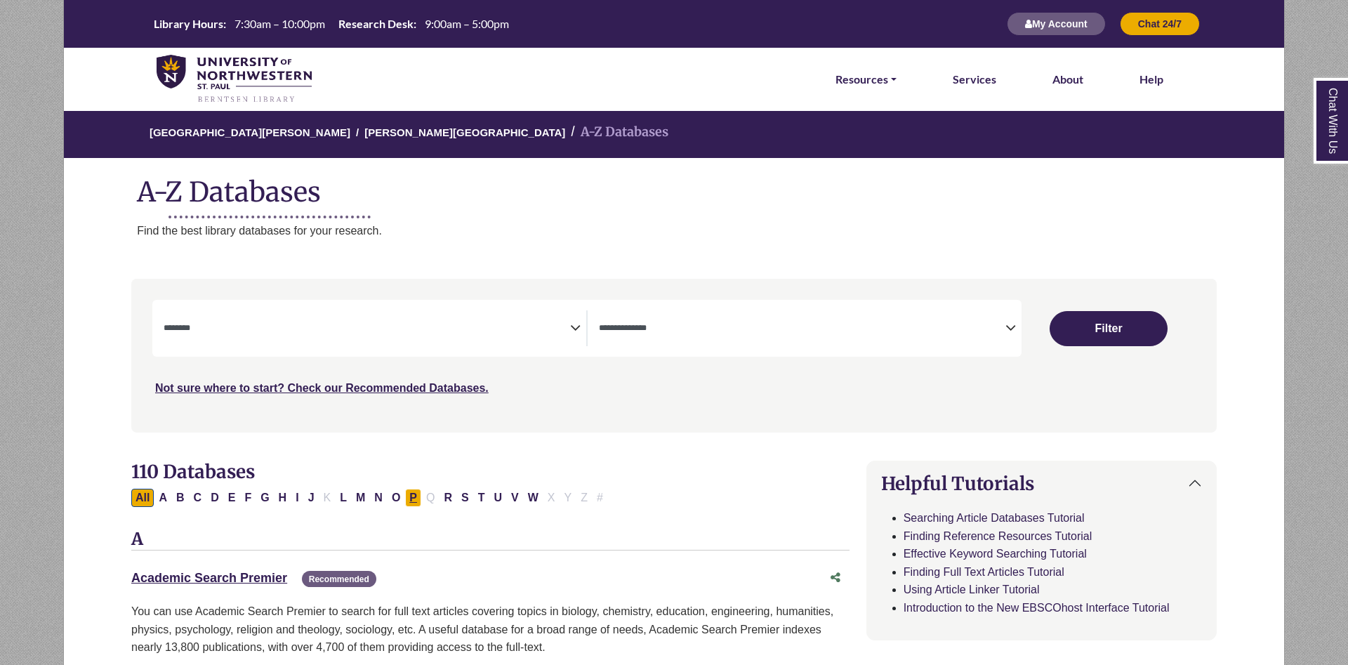
click at [415, 503] on button "P" at bounding box center [413, 498] width 16 height 18
select select "Database Subject Filter"
select select "Database Types Filter"
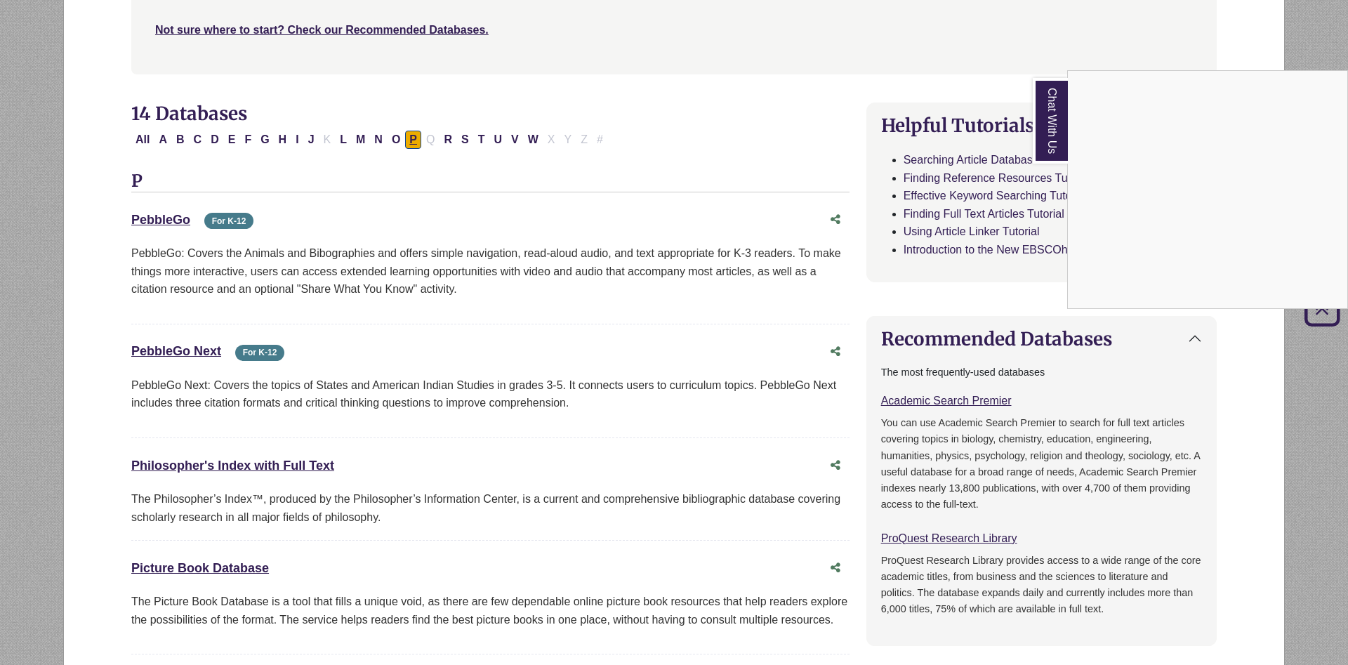
scroll to position [573, 0]
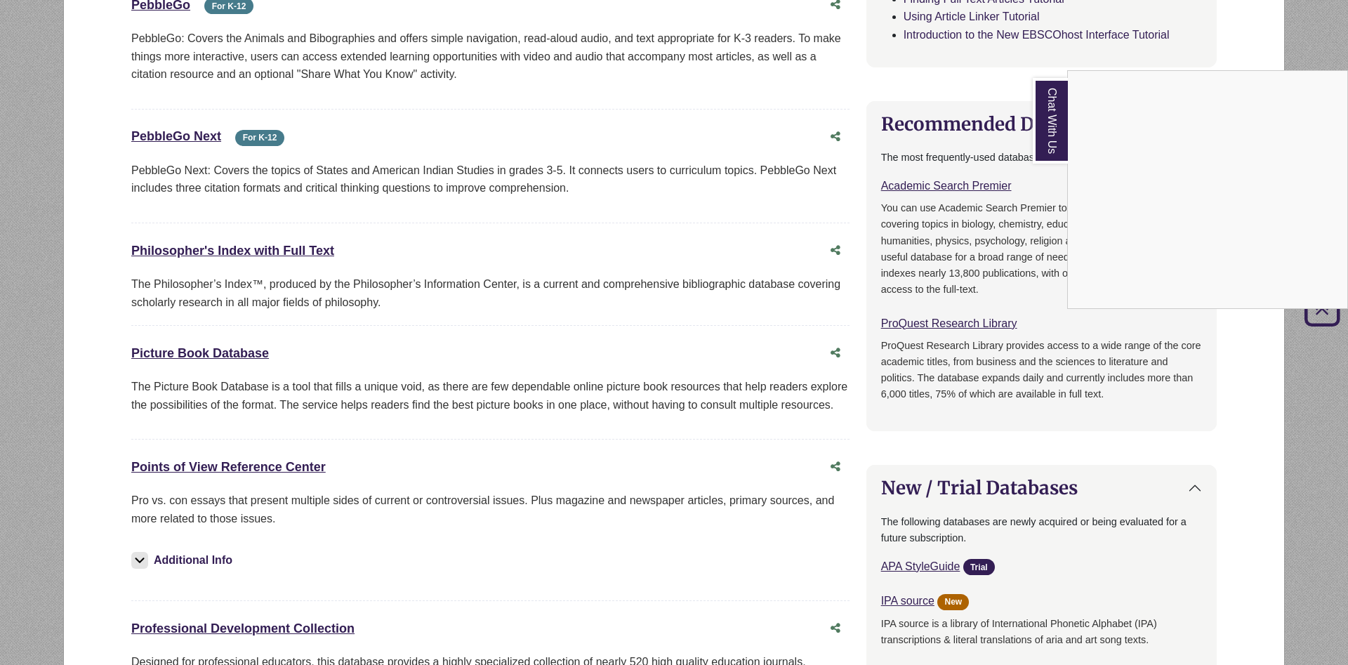
click at [230, 251] on div "Chat With Us" at bounding box center [674, 332] width 1348 height 665
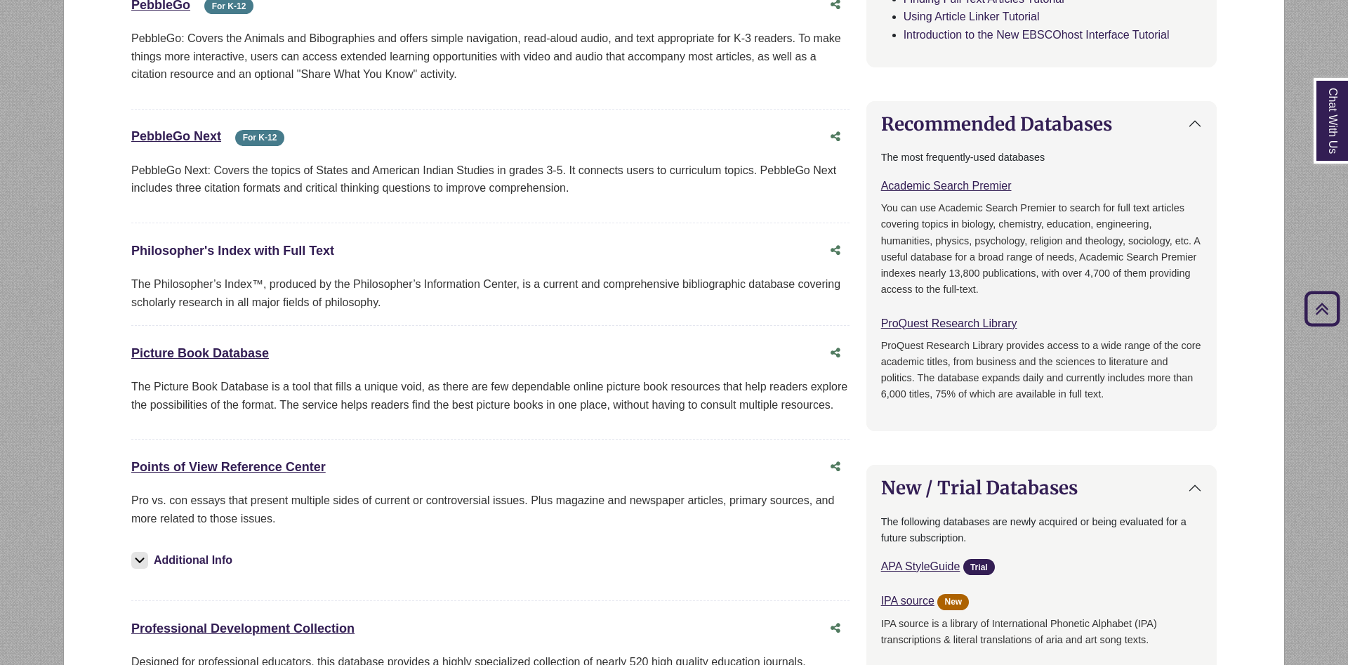
click at [230, 251] on link "Philosopher's Index with Full Text This link opens in a new window" at bounding box center [232, 251] width 203 height 14
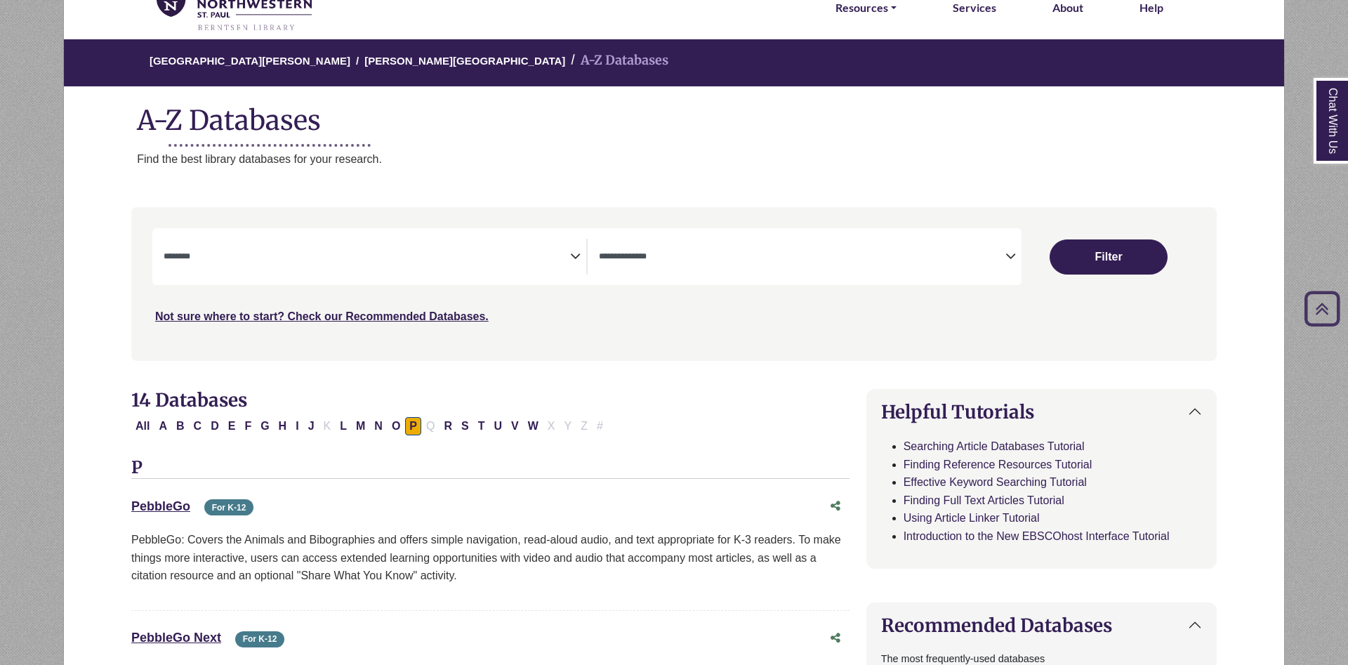
scroll to position [0, 0]
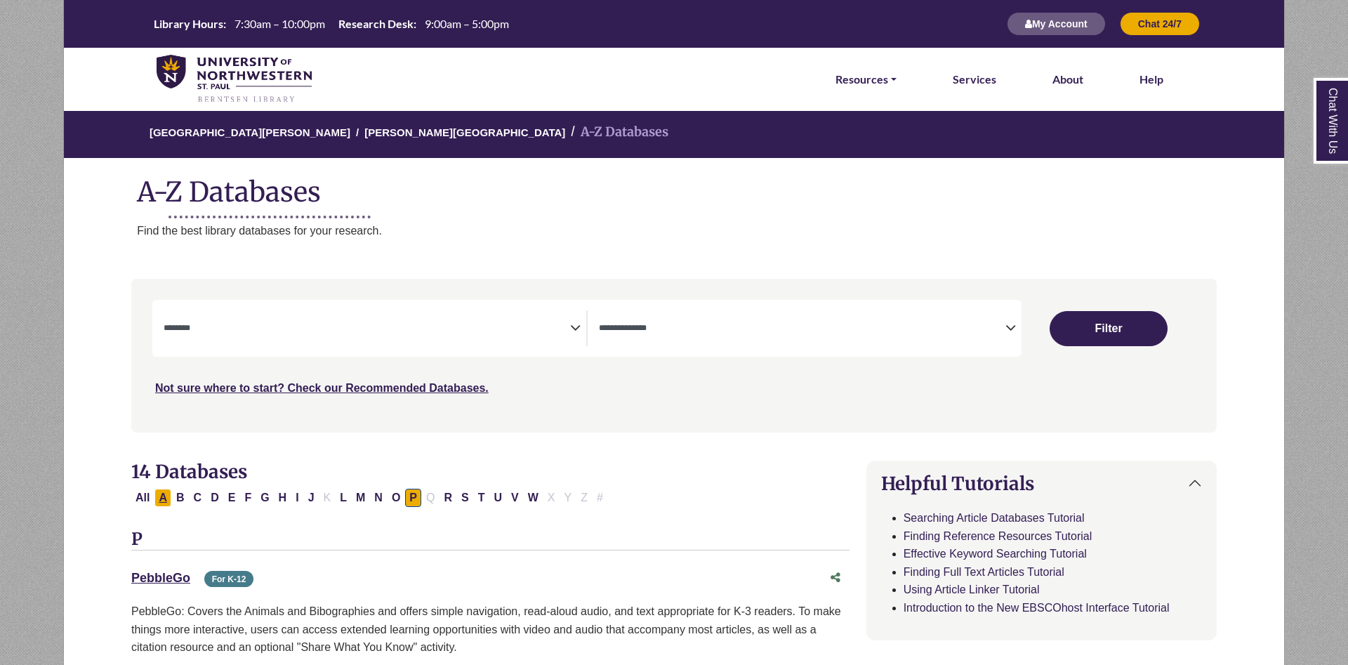
click at [159, 494] on button "A" at bounding box center [162, 498] width 17 height 18
select select "Database Subject Filter"
select select "Database Types Filter"
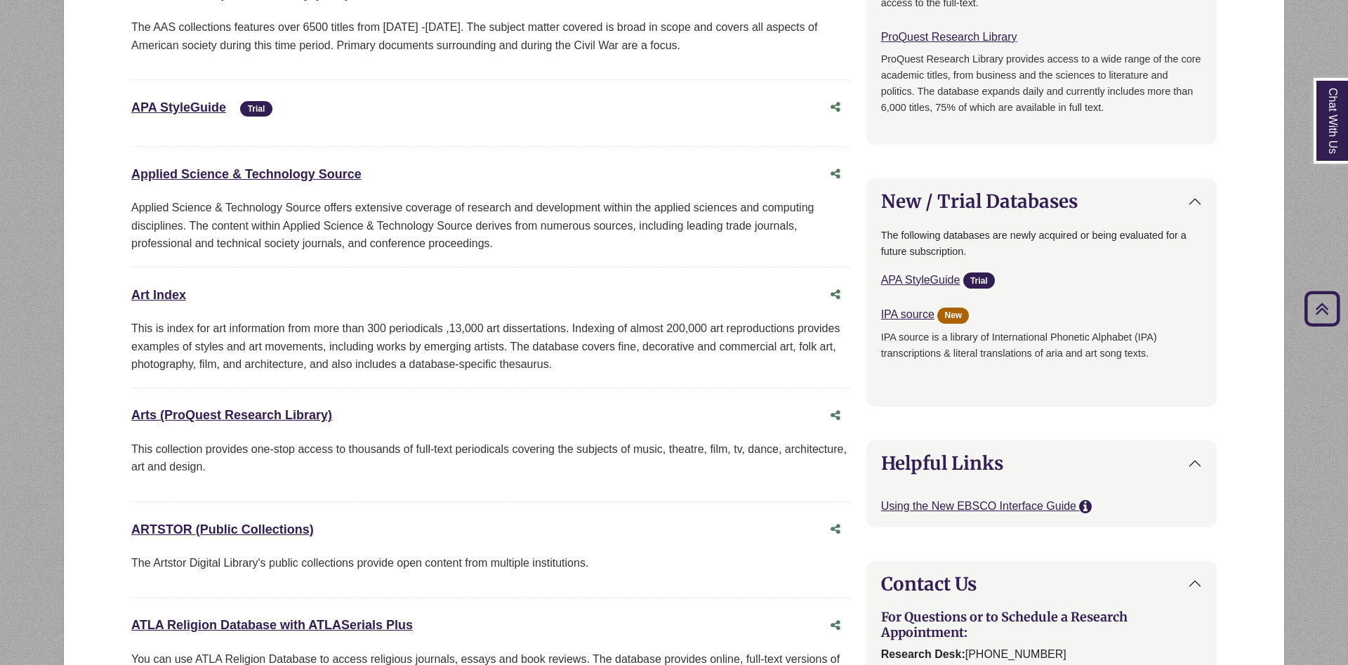
scroll to position [1003, 0]
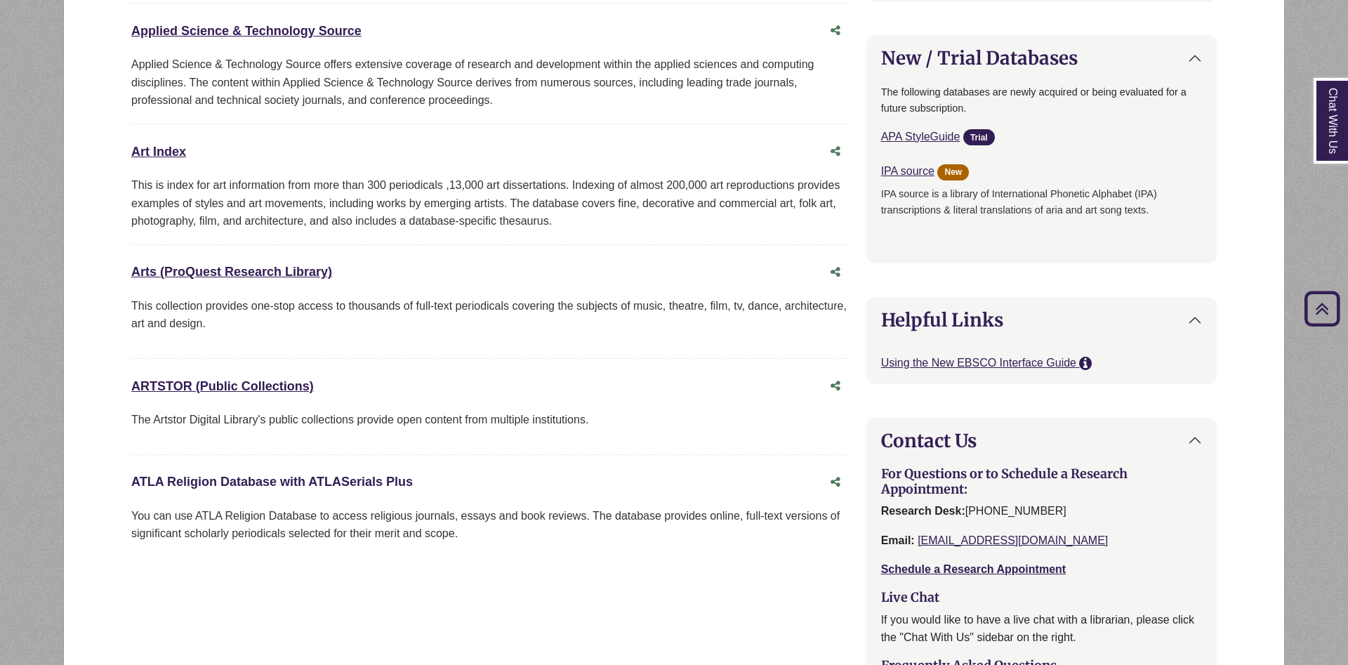
click at [252, 489] on link "ATLA Religion Database with ATLASerials Plus This link opens in a new window" at bounding box center [272, 482] width 282 height 14
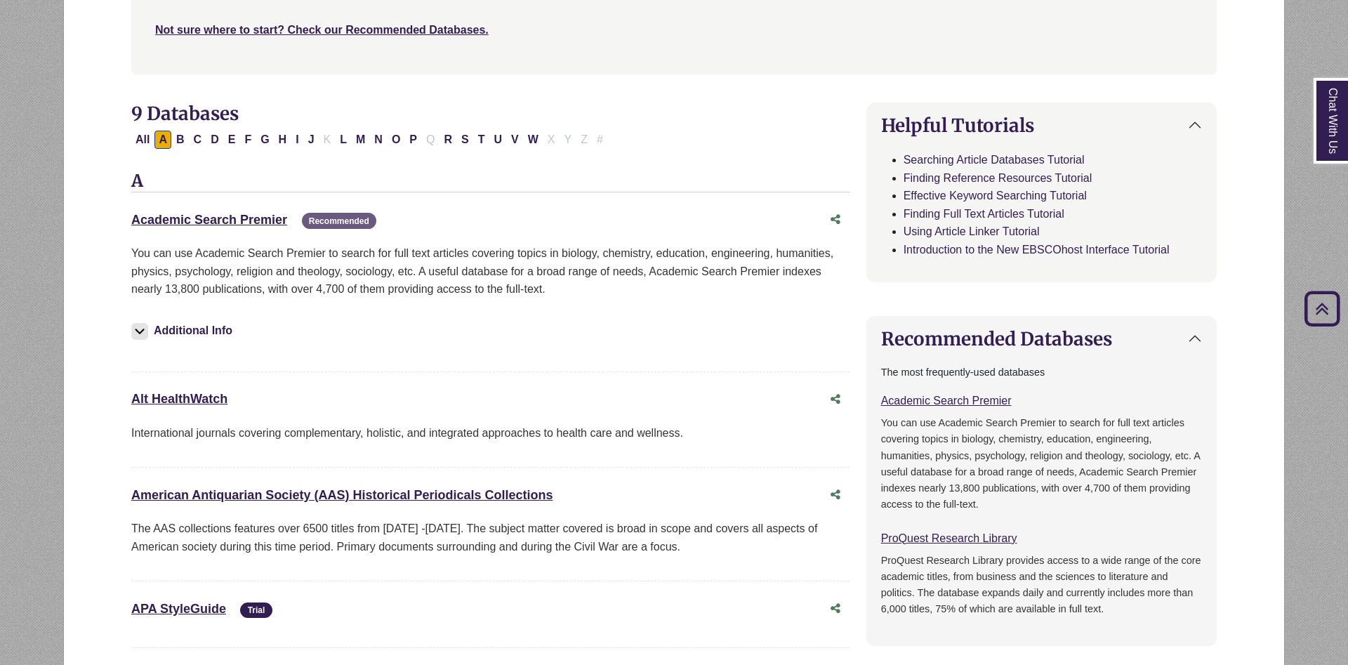
scroll to position [0, 0]
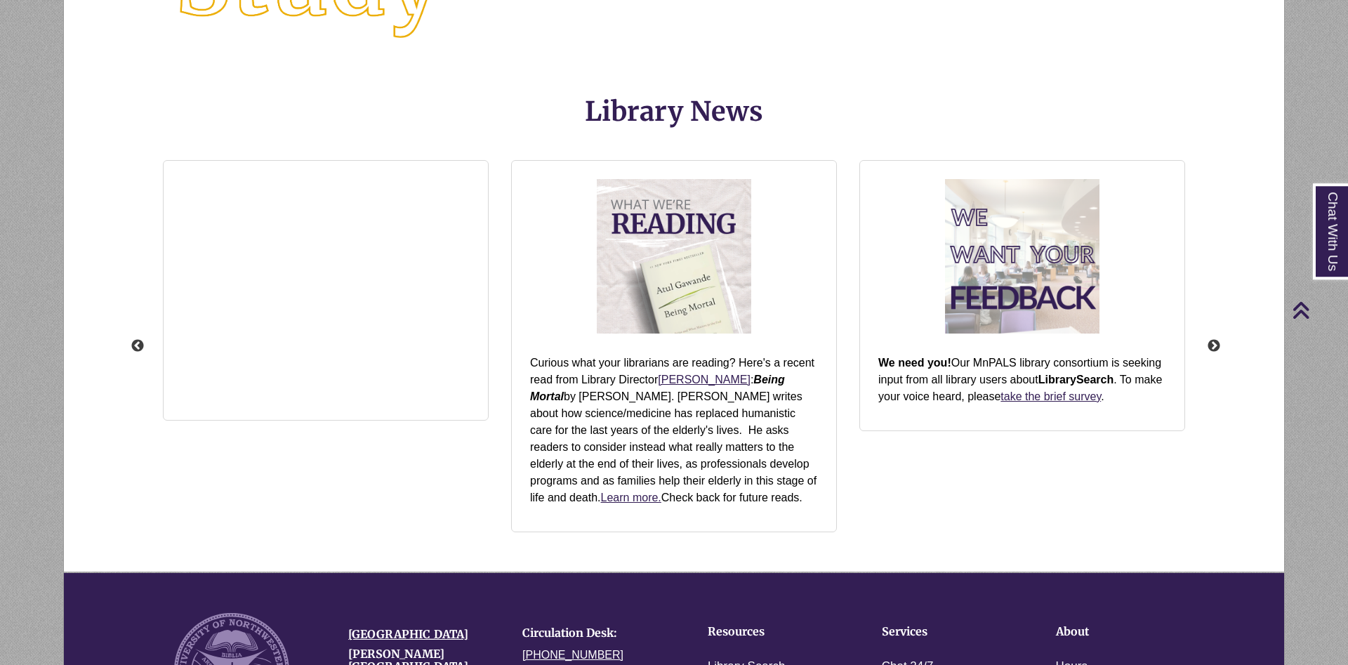
scroll to position [1628, 0]
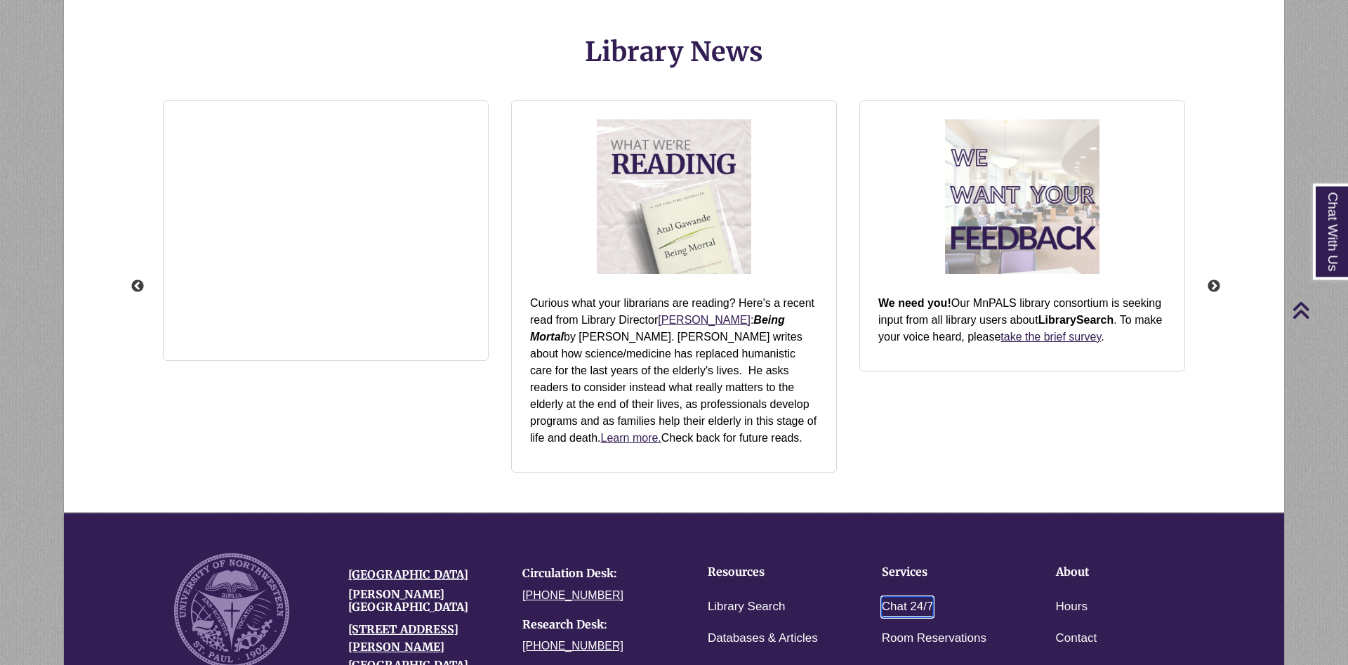
click at [914, 600] on link "Chat 24/7" at bounding box center [908, 607] width 52 height 20
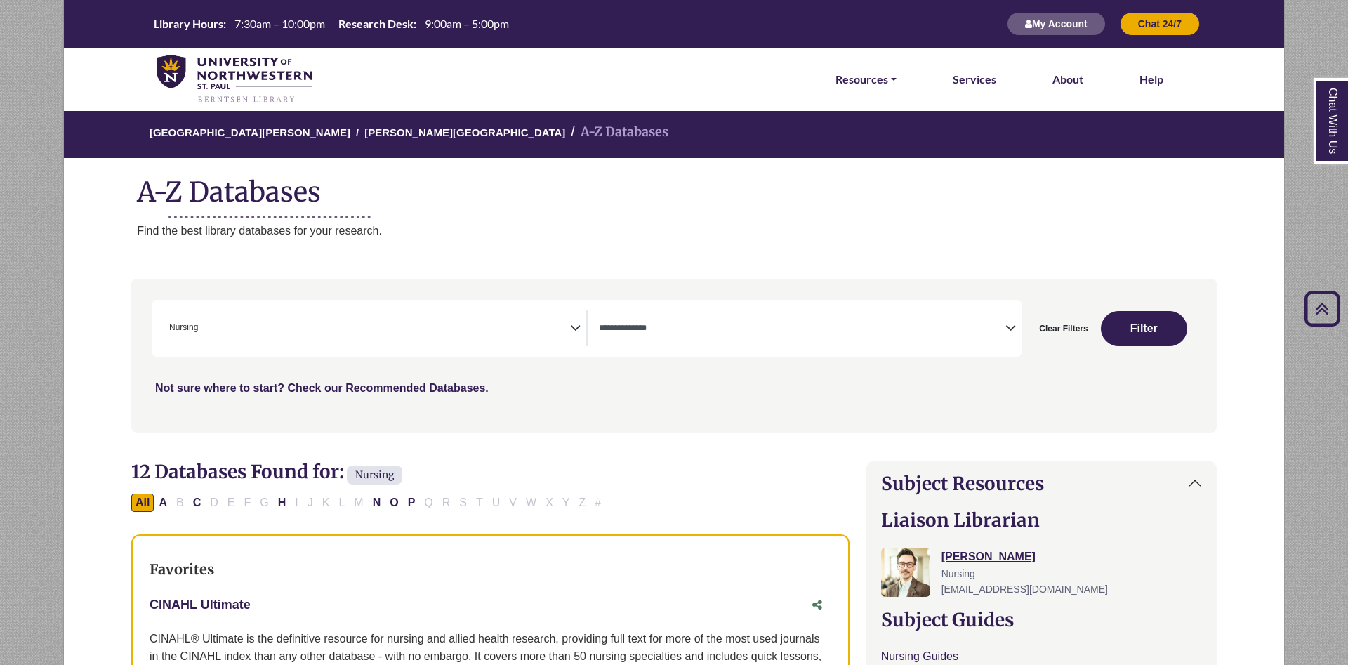
select select "*****"
select select "Database Types Filter"
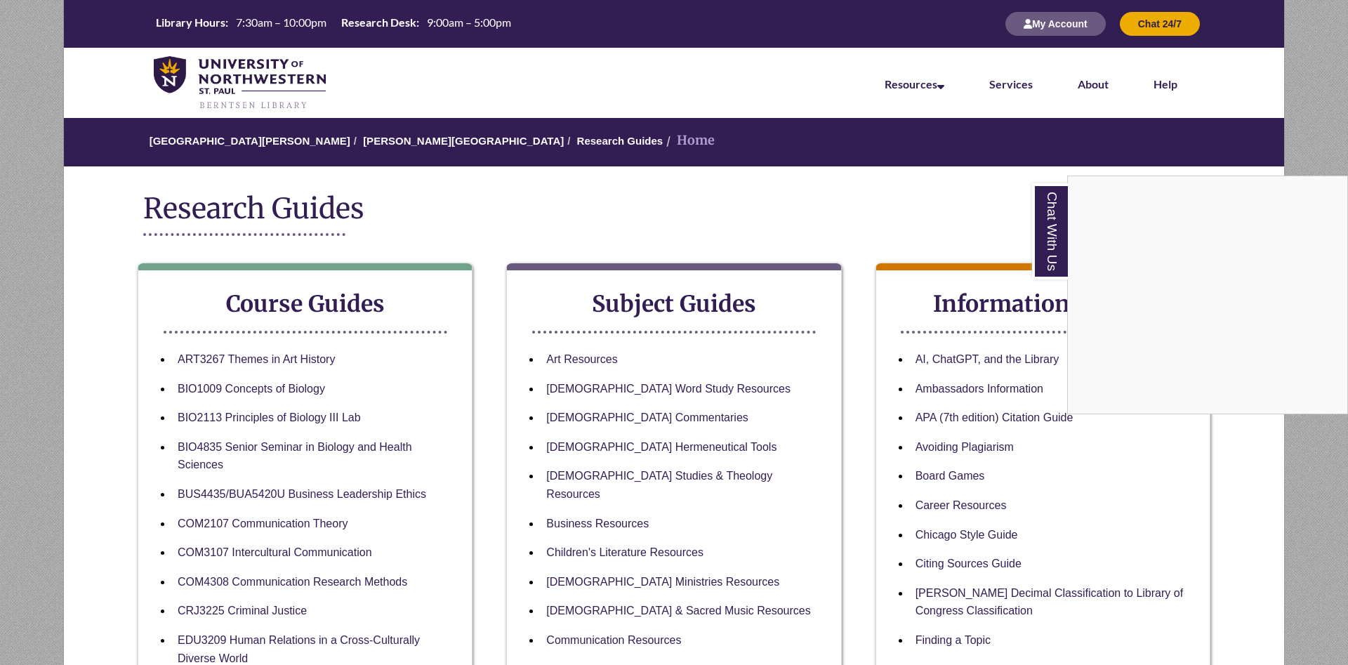
click at [706, 81] on nav "Resources Find Resources Library Search Databases & Articles Interlibrary Loan …" at bounding box center [674, 83] width 1220 height 70
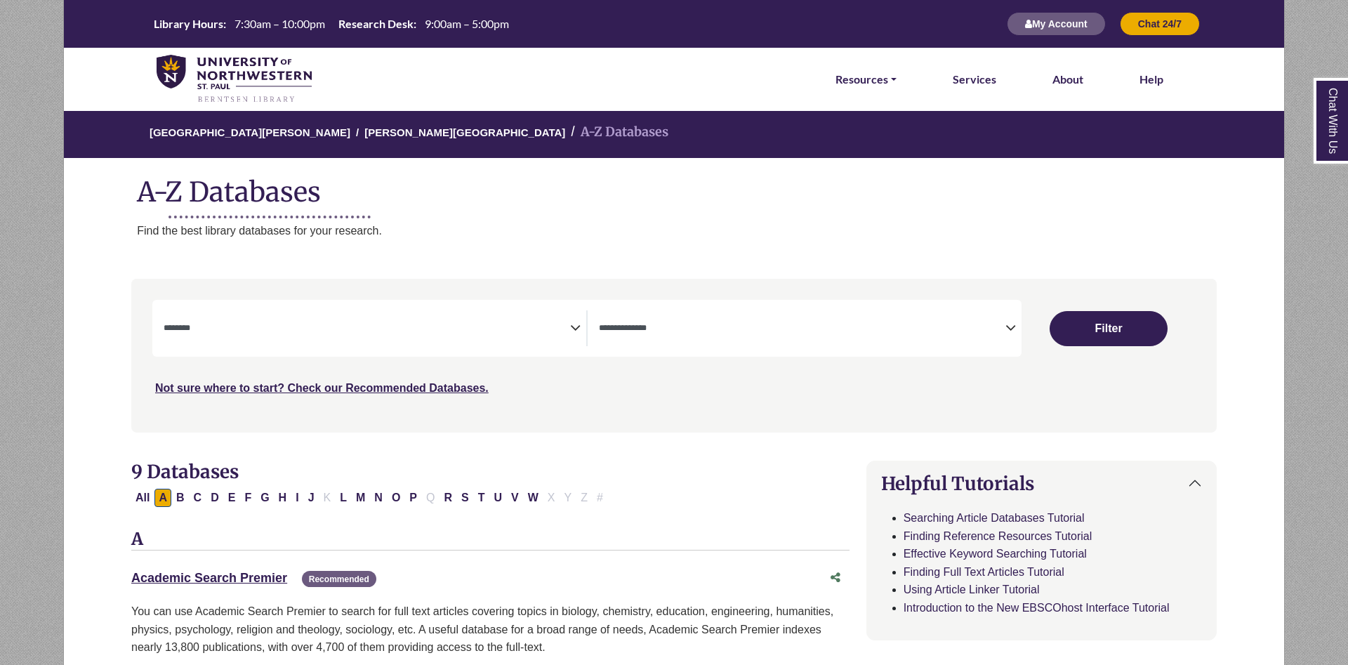
select select "Database Subject Filter"
select select "Database Types Filter"
click at [719, 190] on h1 "A-Z Databases" at bounding box center [674, 186] width 1220 height 43
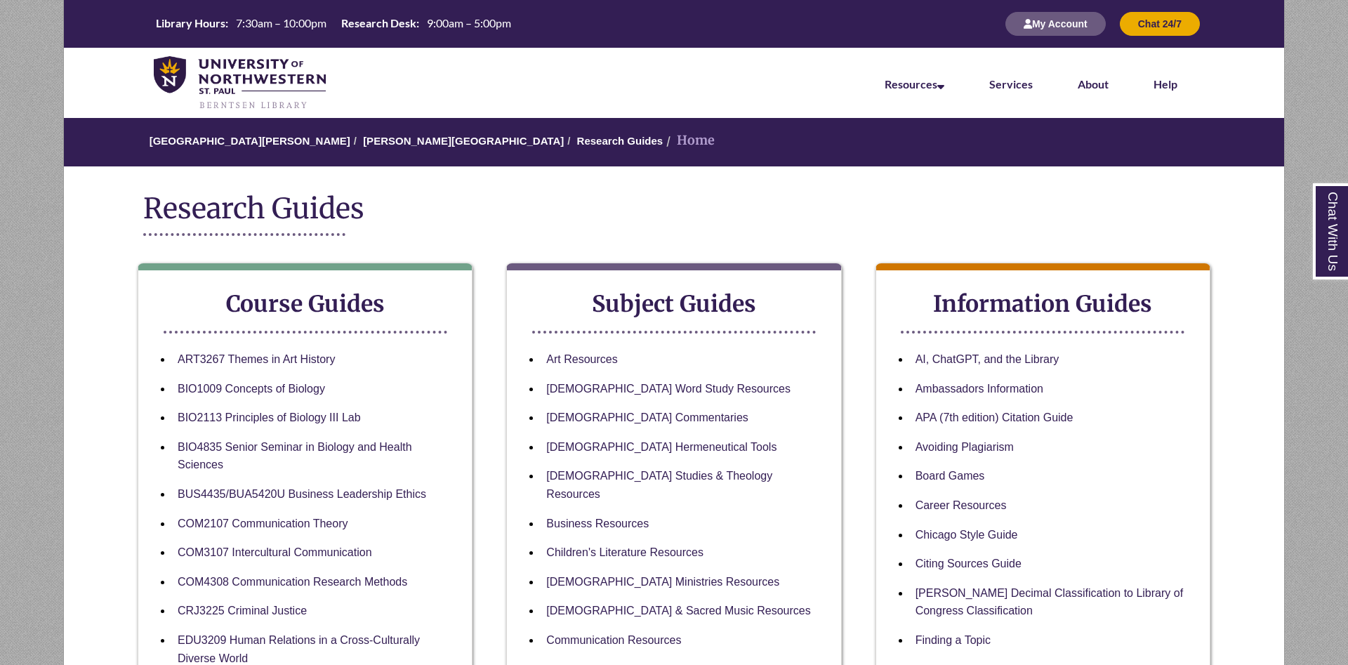
click at [551, 77] on nav "Resources Find Resources Library Search Databases & Articles Interlibrary Loan …" at bounding box center [674, 83] width 1220 height 70
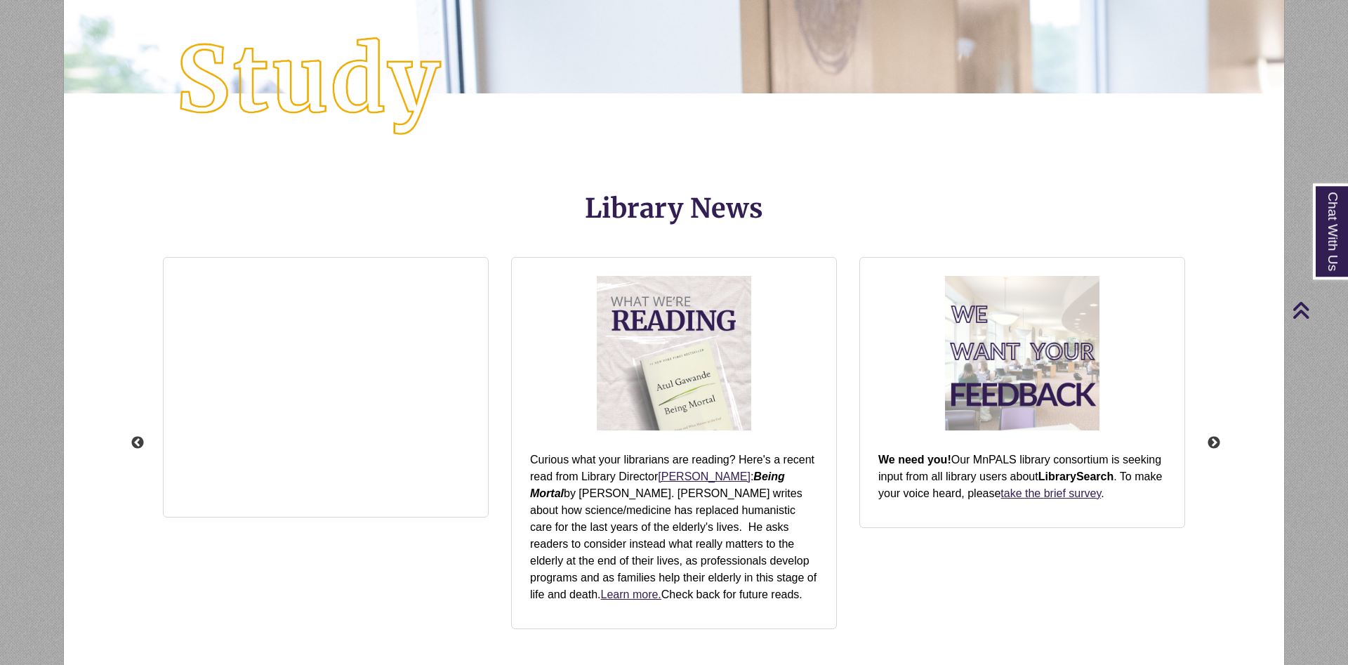
scroll to position [1576, 0]
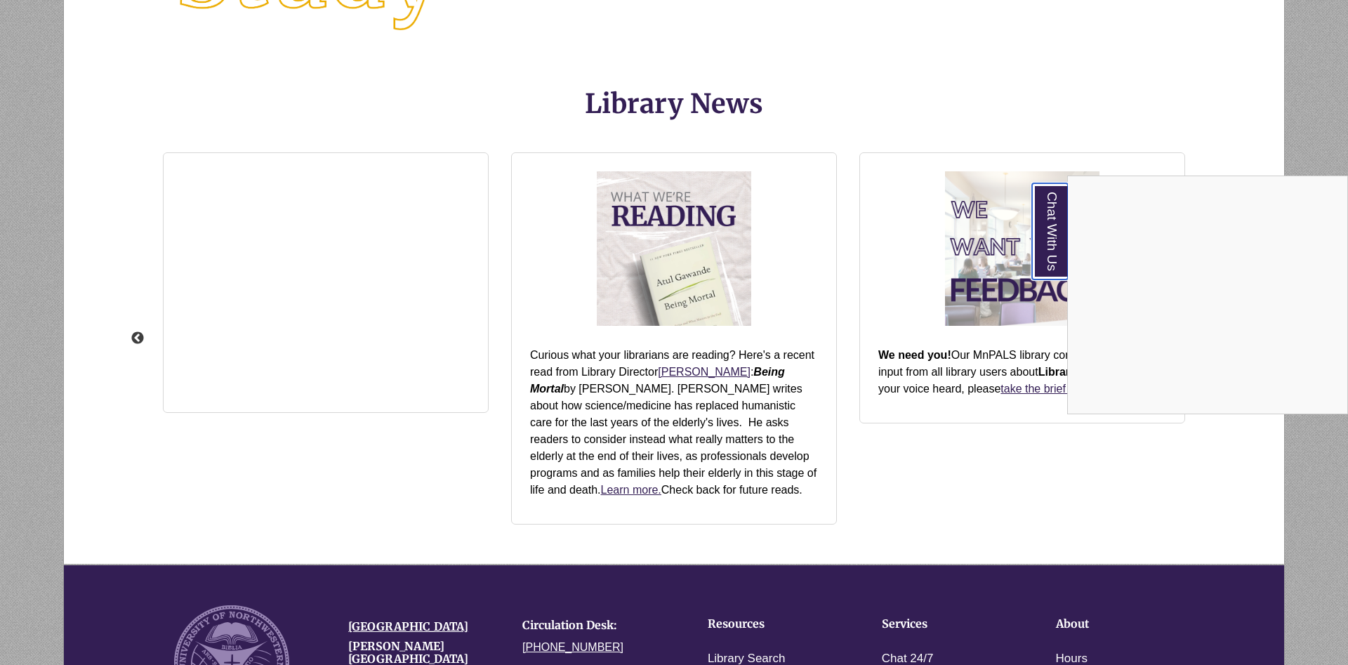
click at [1046, 234] on link "Chat With Us" at bounding box center [1050, 231] width 36 height 96
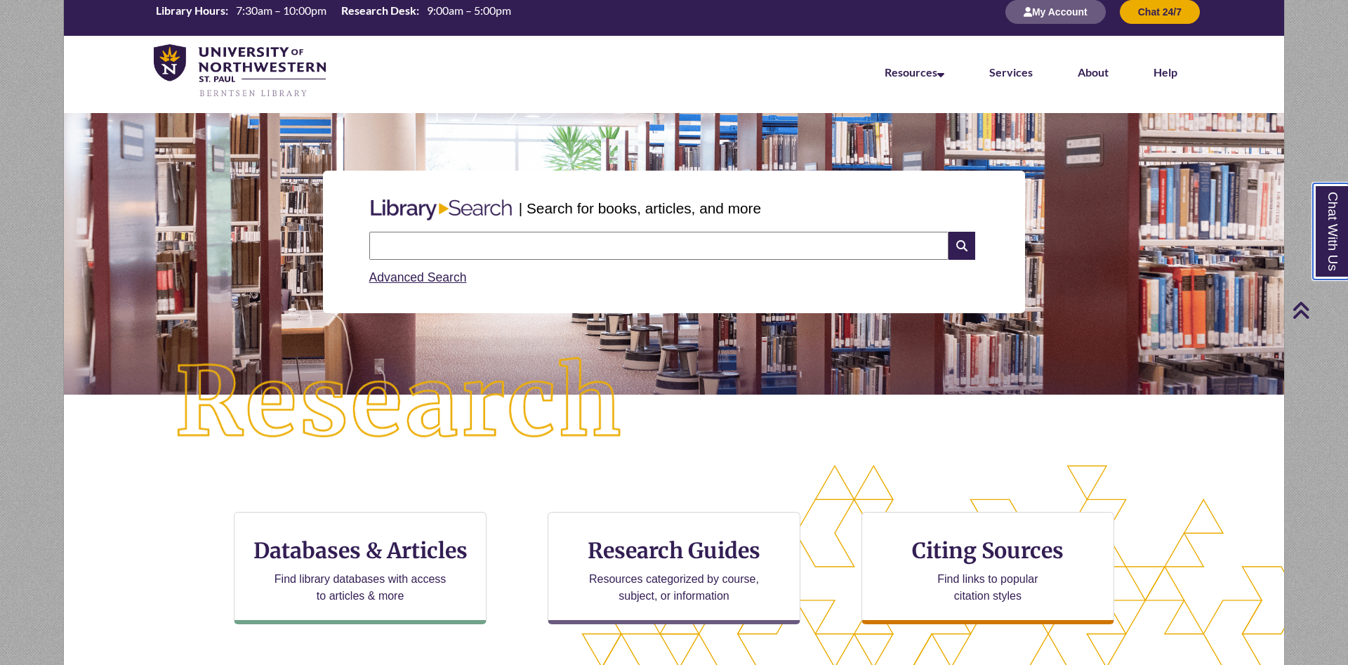
scroll to position [0, 0]
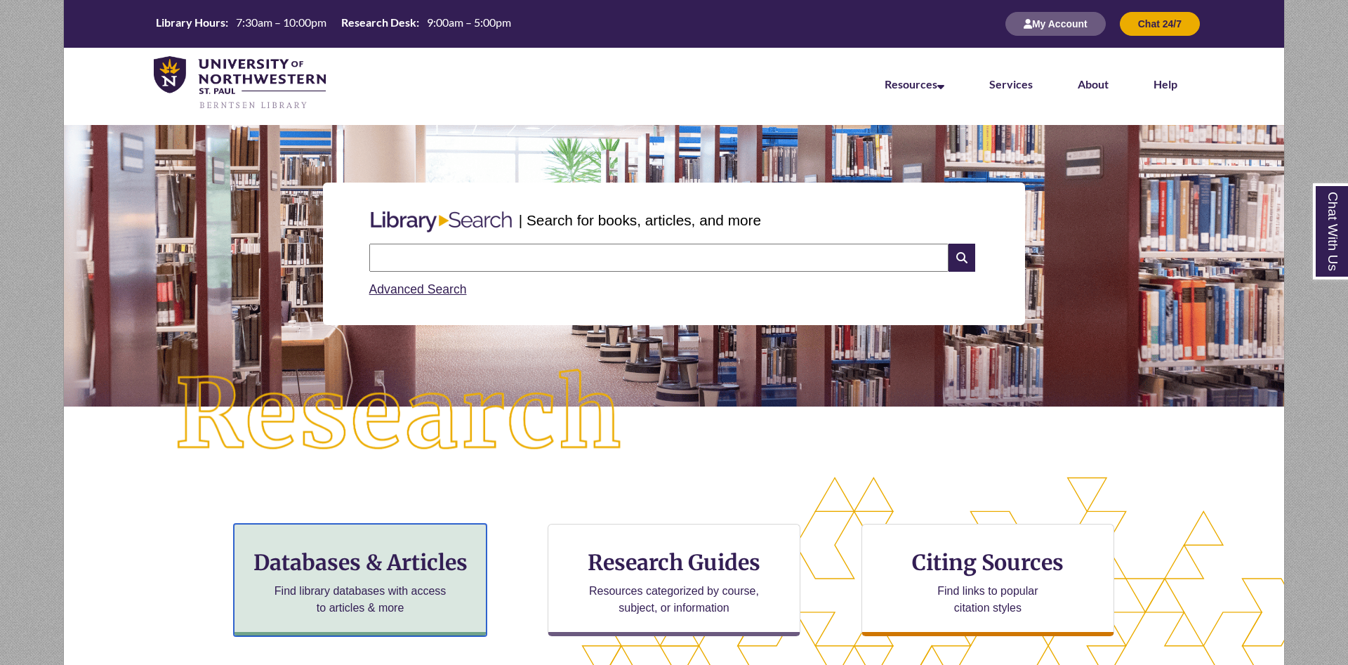
click at [364, 548] on div "Databases & Articles Find library databases with access to articles & more" at bounding box center [360, 580] width 253 height 112
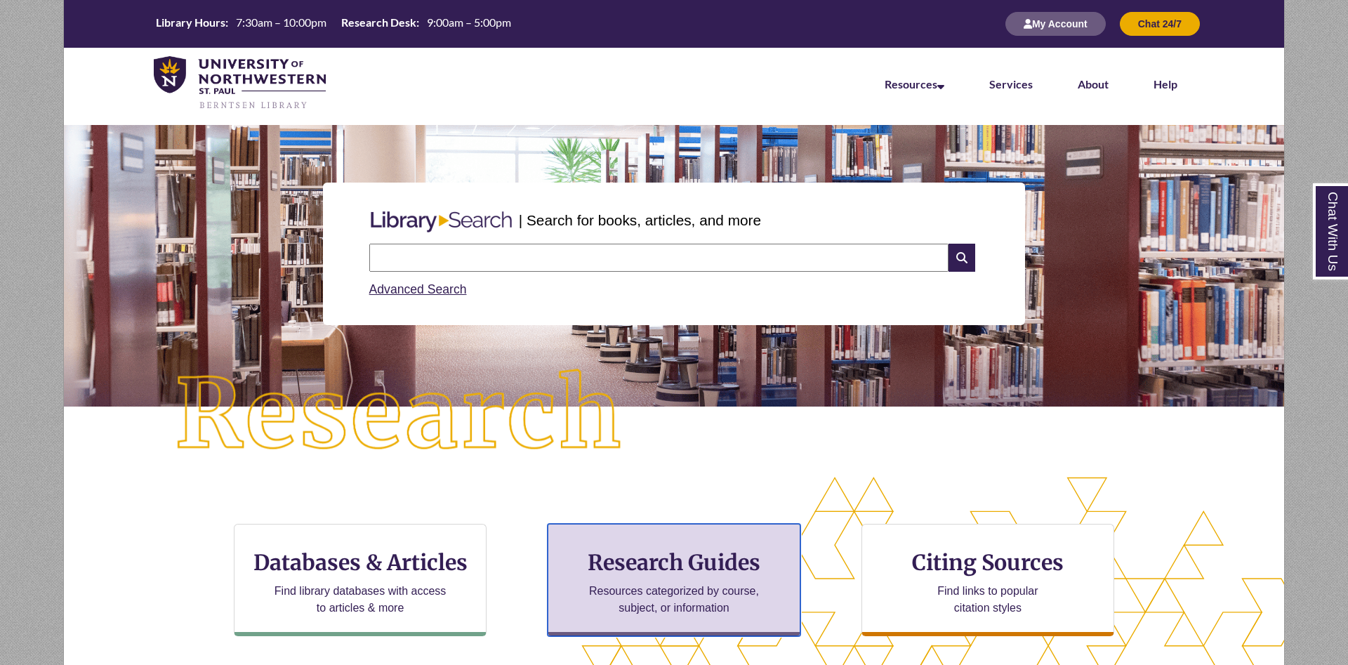
click at [685, 552] on h3 "Research Guides" at bounding box center [674, 562] width 229 height 27
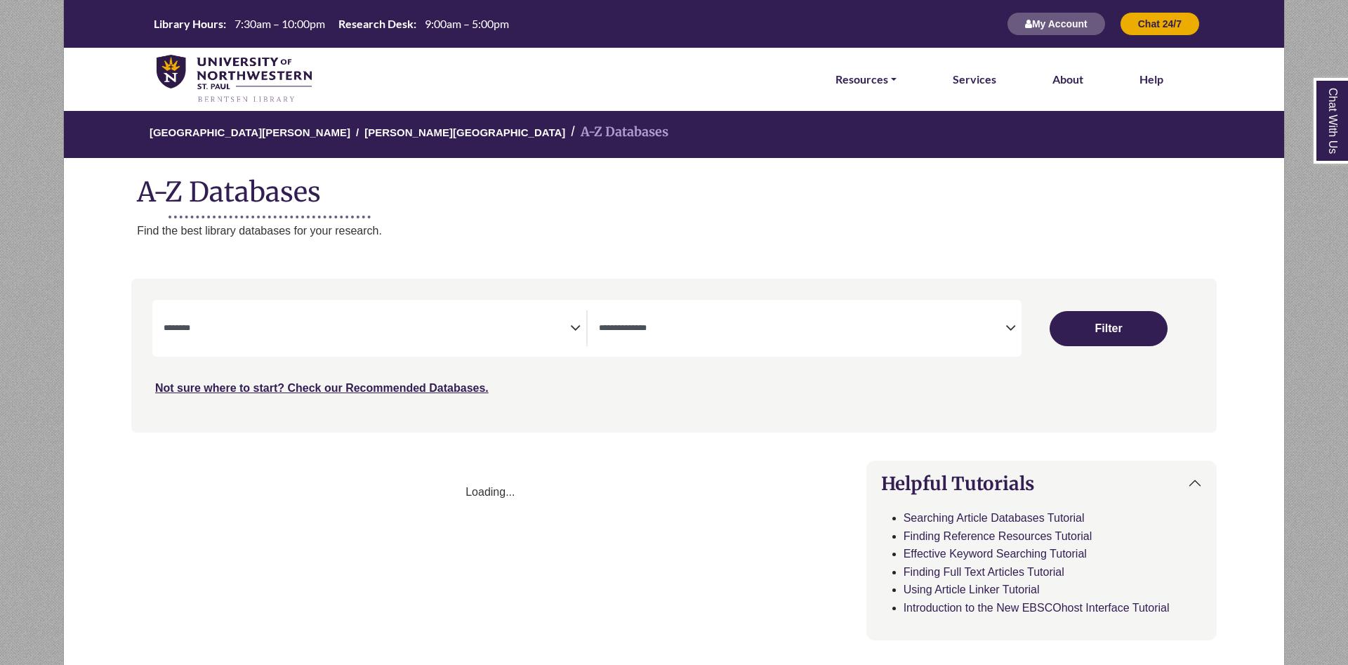
select select "Database Subject Filter"
select select "Database Types Filter"
select select "Database Subject Filter"
select select "Database Types Filter"
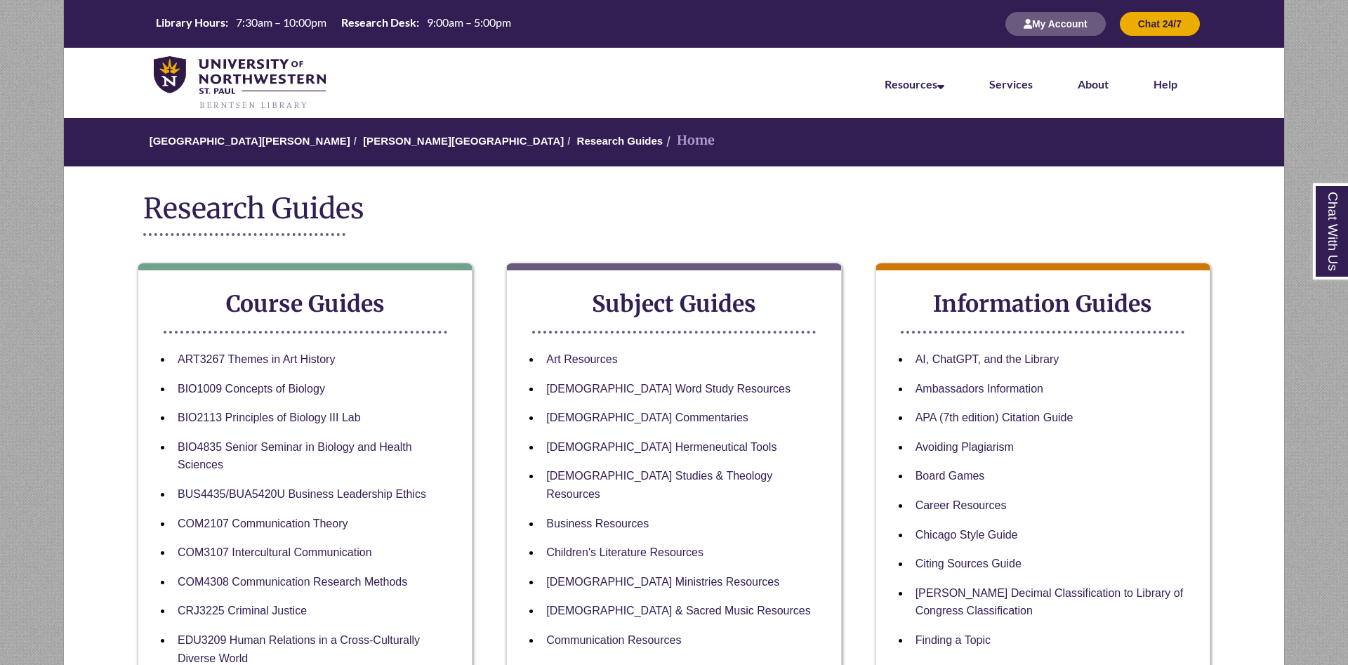
scroll to position [143, 0]
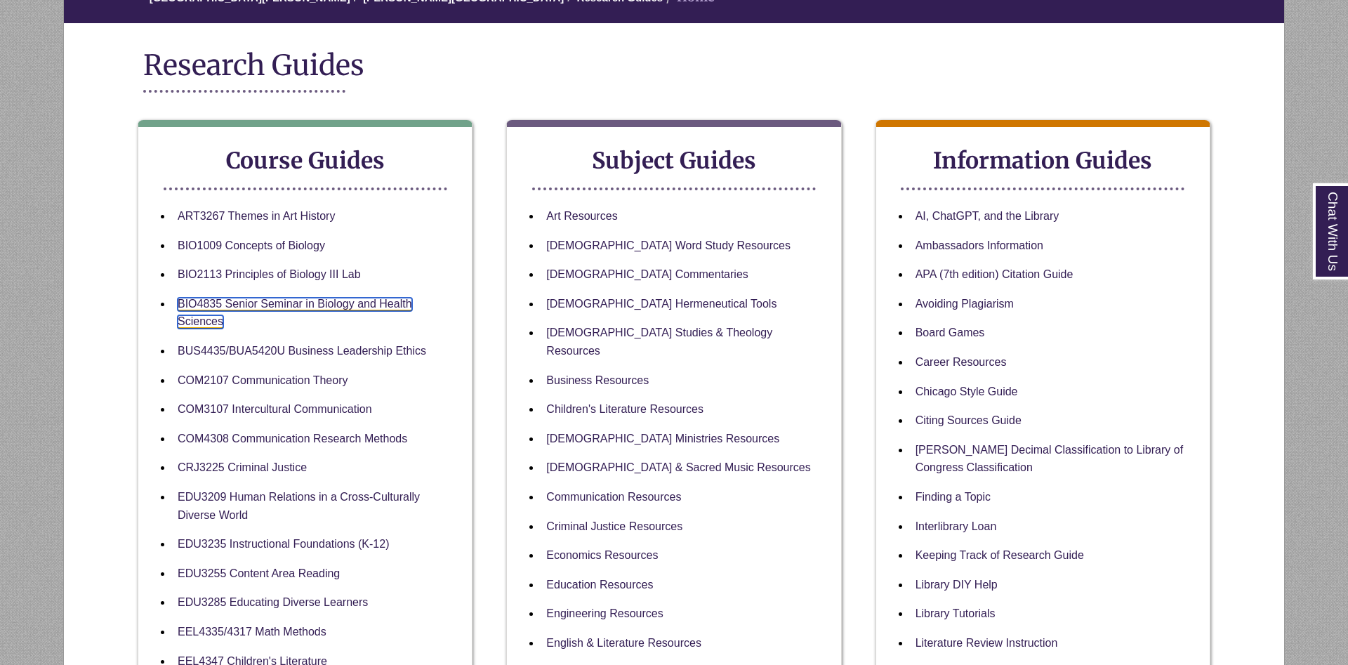
click at [304, 302] on link "BIO4835 Senior Seminar in Biology and Health Sciences" at bounding box center [295, 314] width 235 height 32
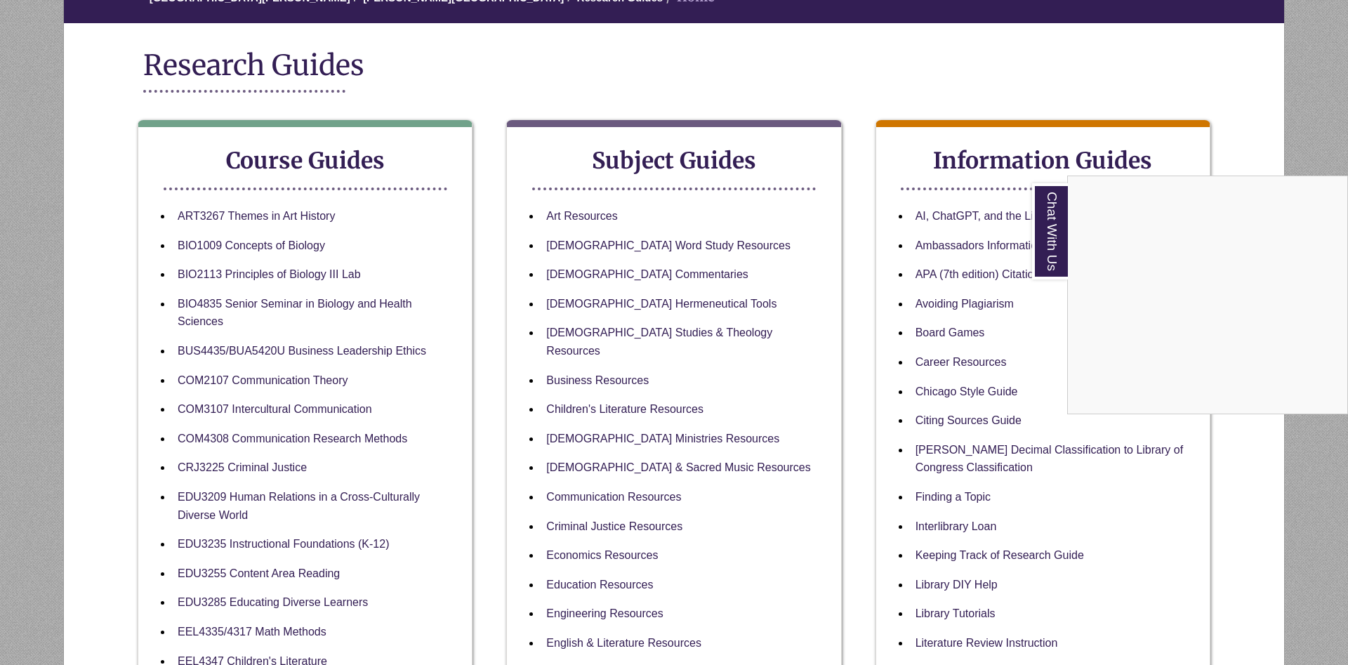
click at [520, 90] on div "Chat With Us" at bounding box center [674, 332] width 1348 height 665
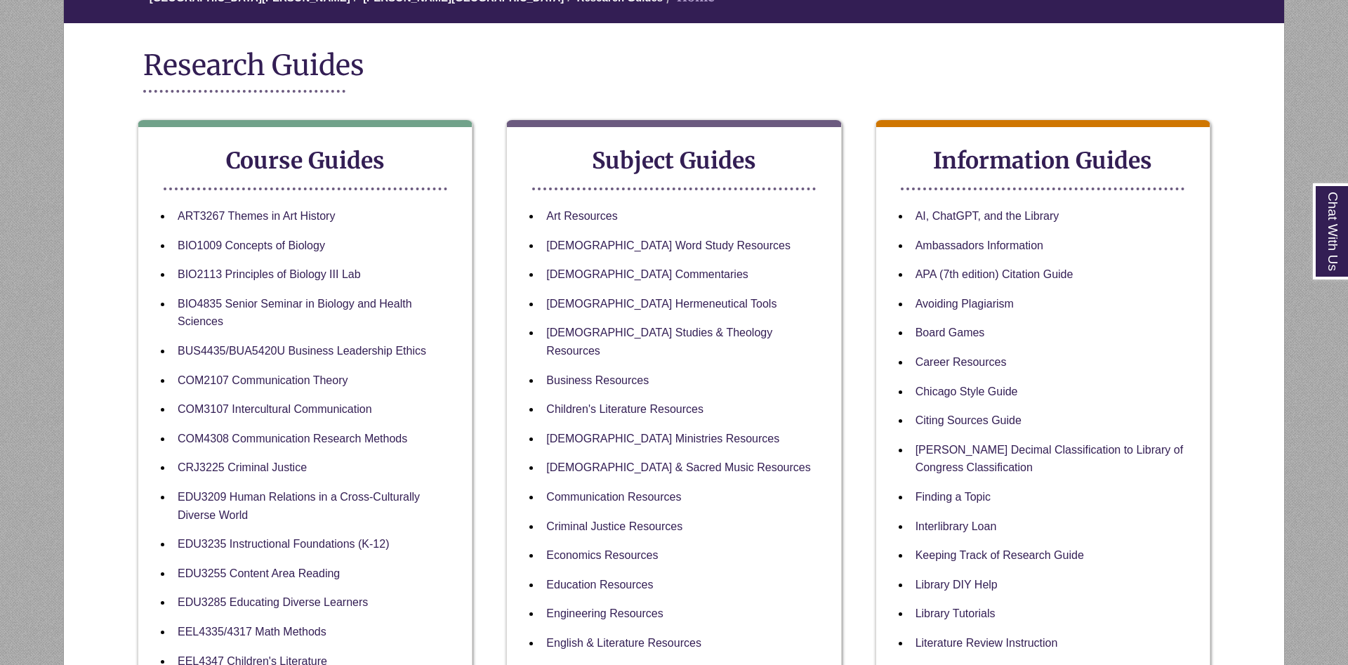
scroll to position [0, 0]
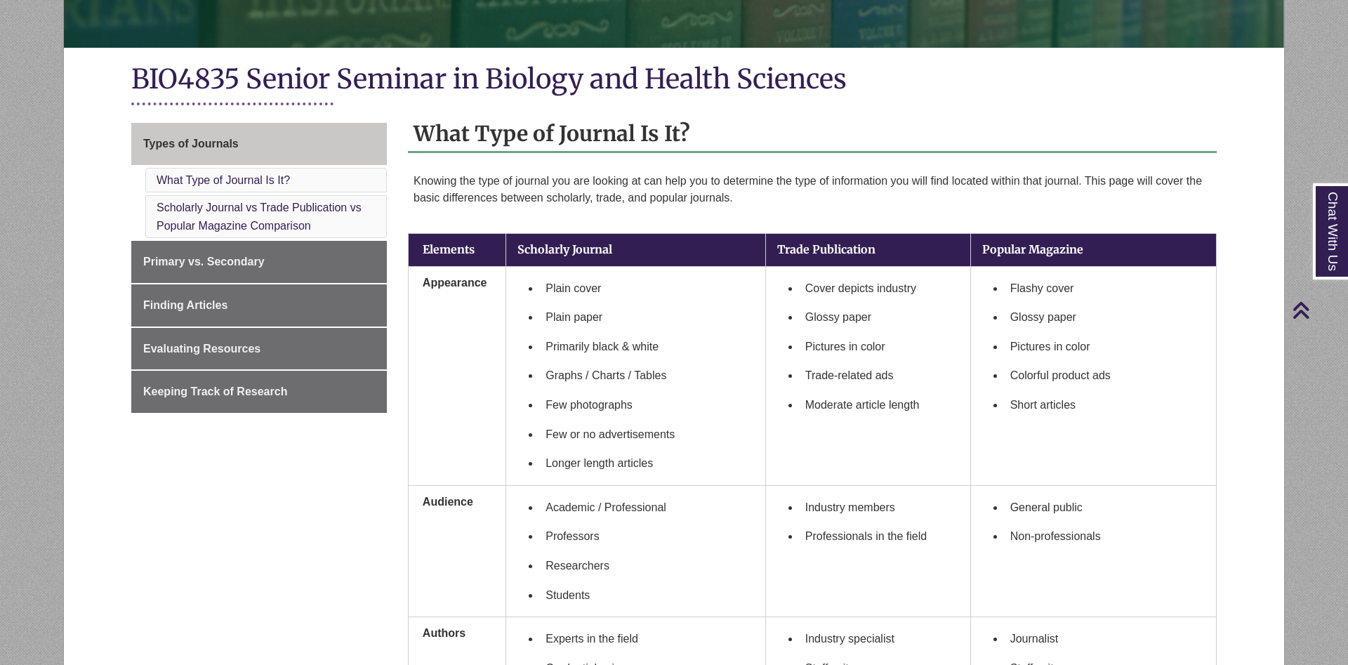
scroll to position [1278, 0]
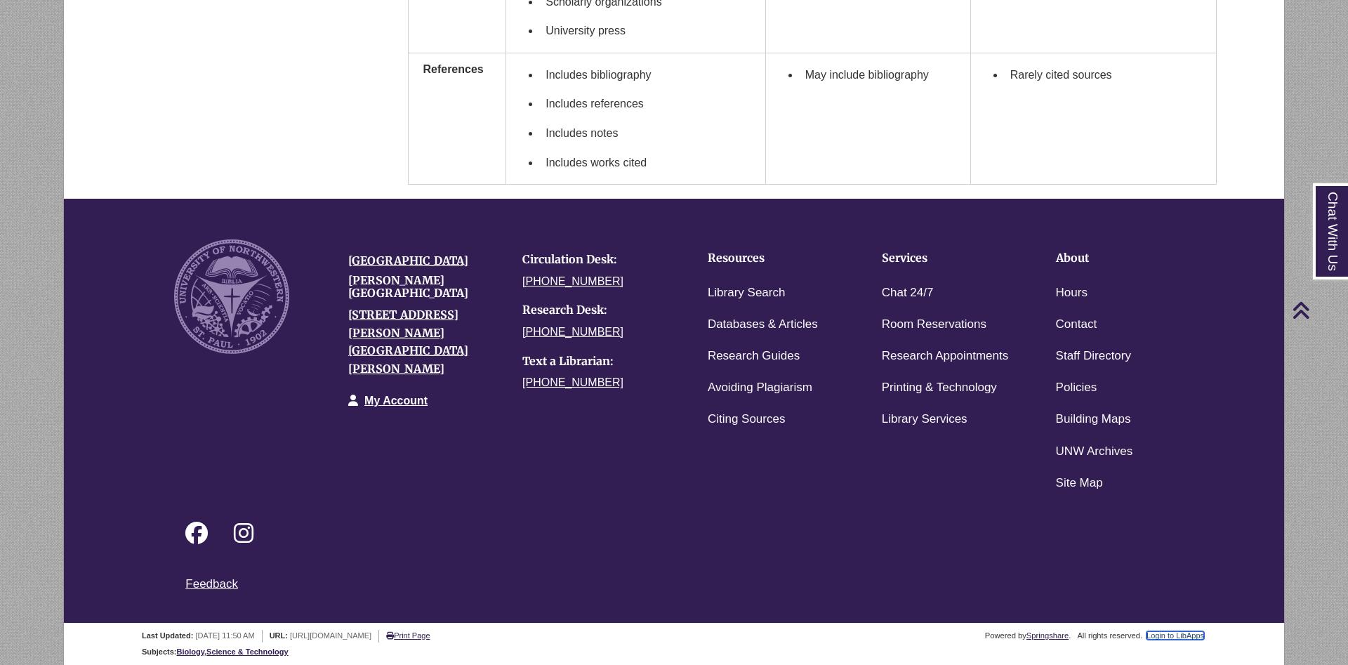
click at [1180, 638] on link "Login to LibApps" at bounding box center [1176, 635] width 58 height 8
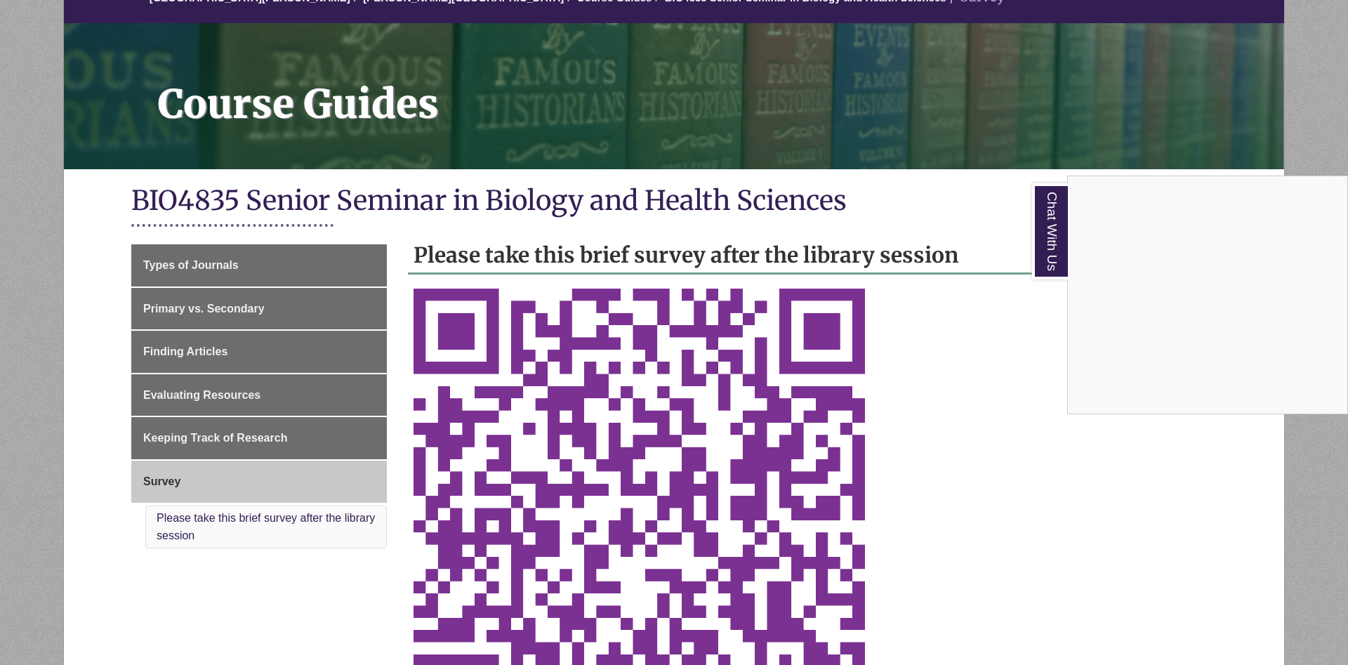
scroll to position [215, 0]
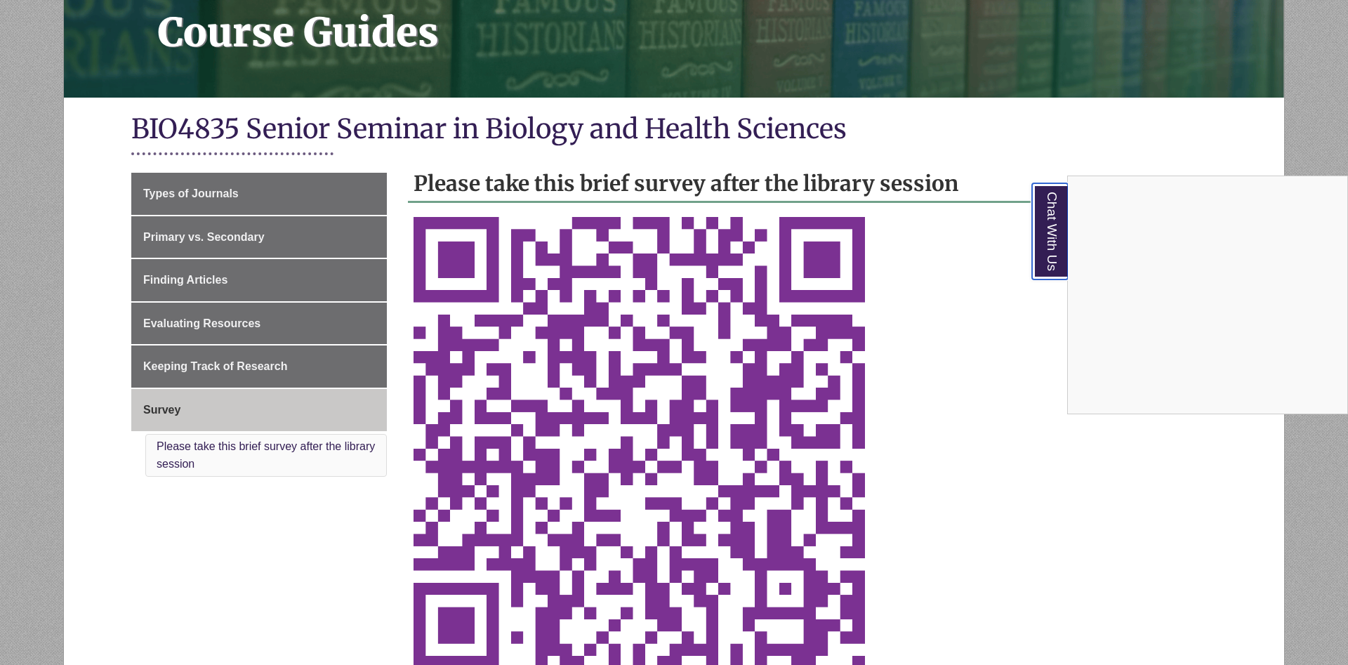
click at [1038, 203] on link "Chat With Us" at bounding box center [1050, 231] width 36 height 96
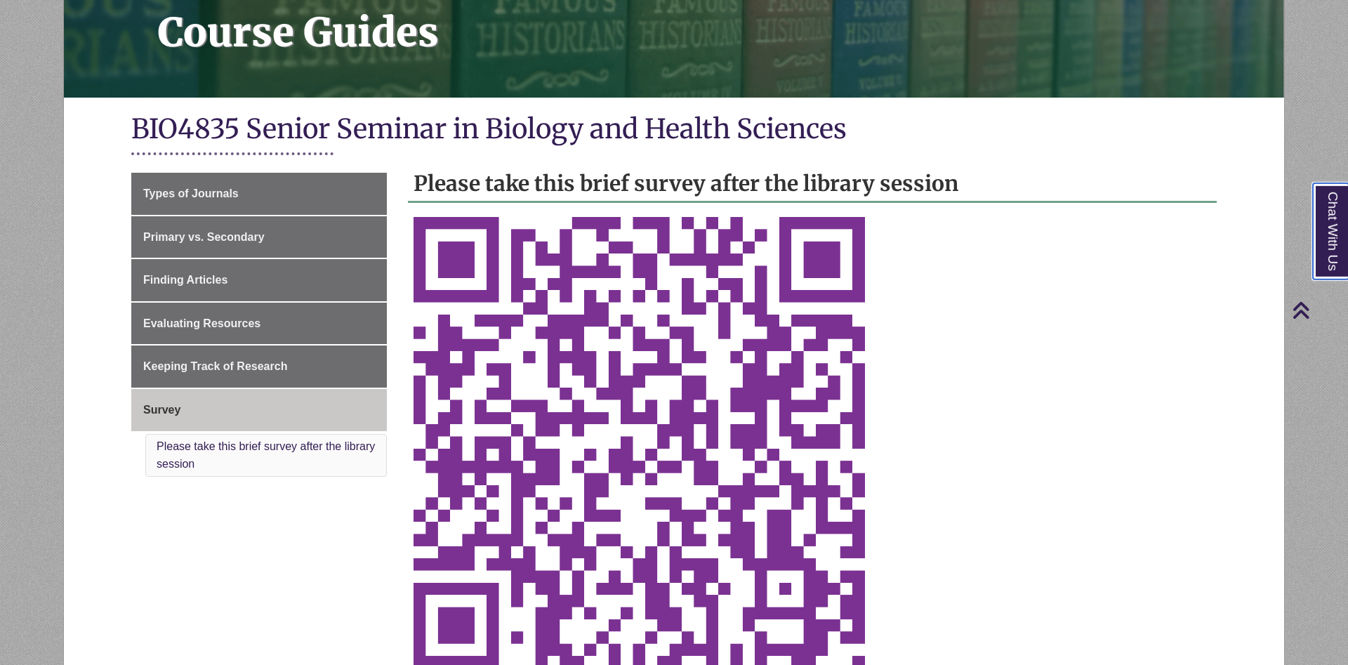
scroll to position [0, 0]
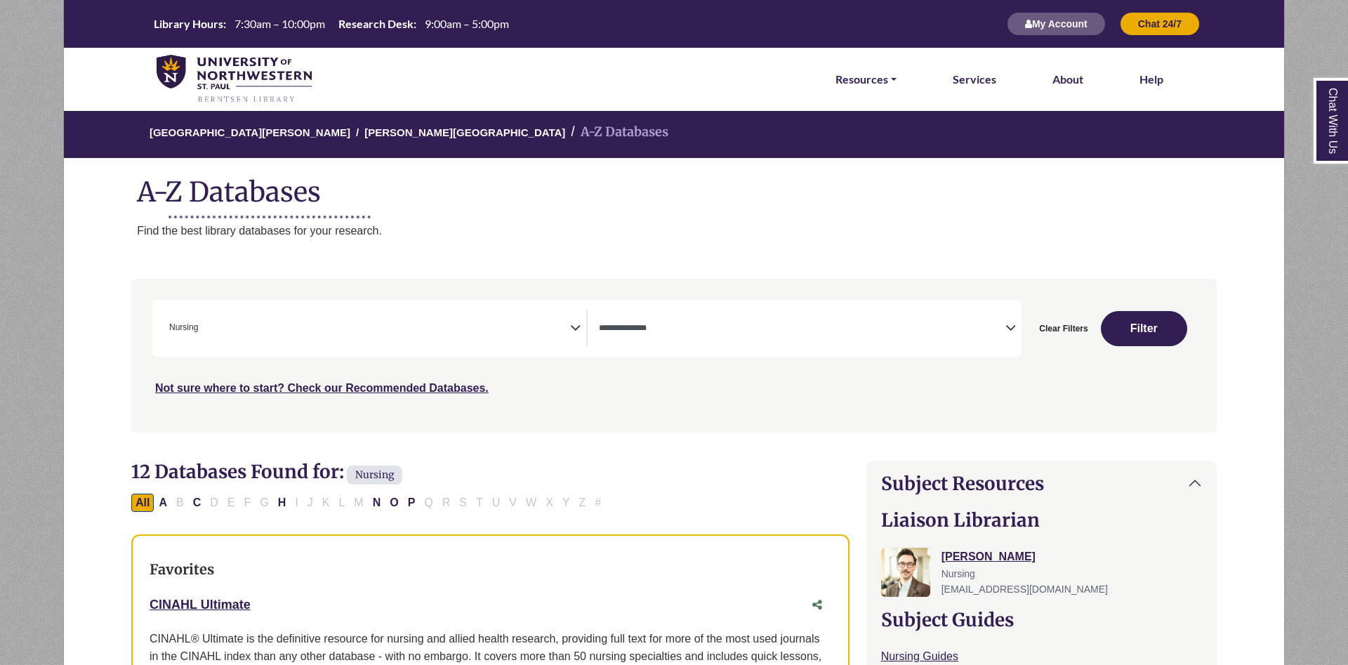
select select "Database Types Filter"
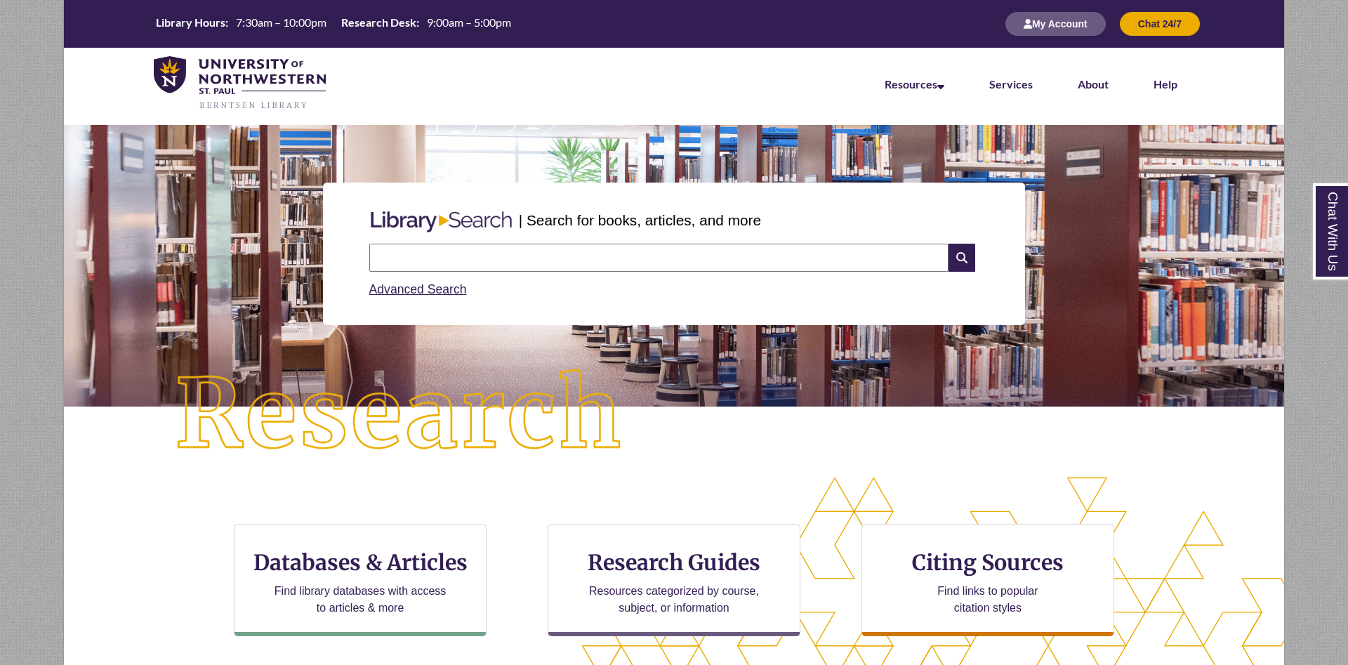
click at [654, 258] on input "text" at bounding box center [658, 258] width 579 height 28
type input "**********"
